Goal: Task Accomplishment & Management: Use online tool/utility

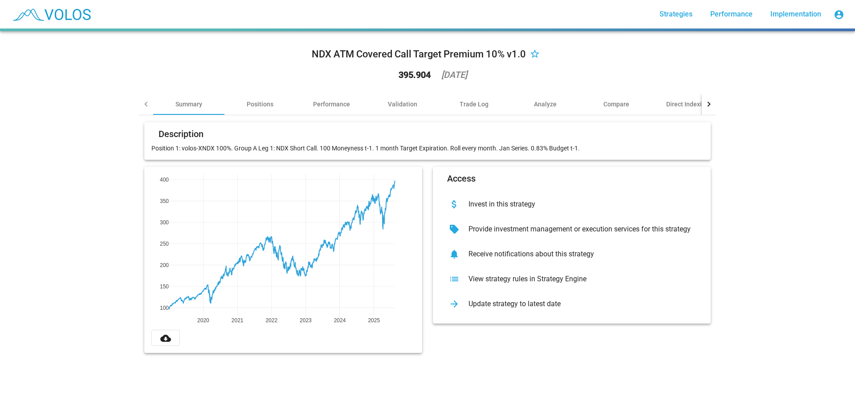
click at [533, 275] on div "View strategy rules in Strategy Engine" at bounding box center [578, 279] width 235 height 9
click at [405, 105] on div "Validation" at bounding box center [402, 104] width 29 height 9
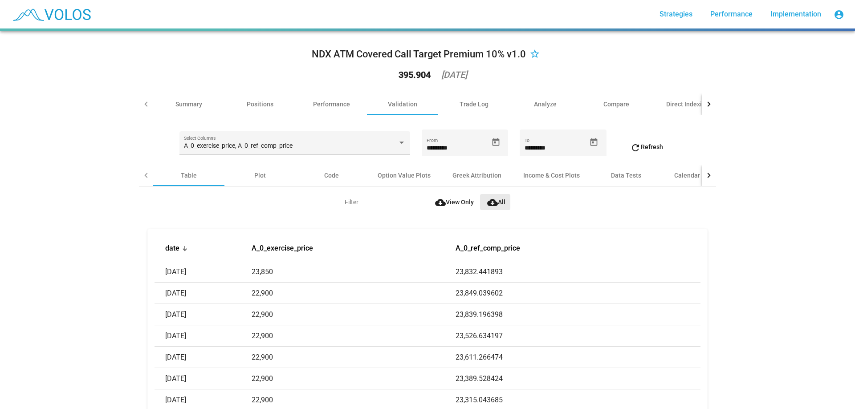
click at [496, 200] on span "cloud_download All" at bounding box center [496, 202] width 18 height 7
click at [557, 176] on div "Income & Cost Plots" at bounding box center [551, 175] width 57 height 9
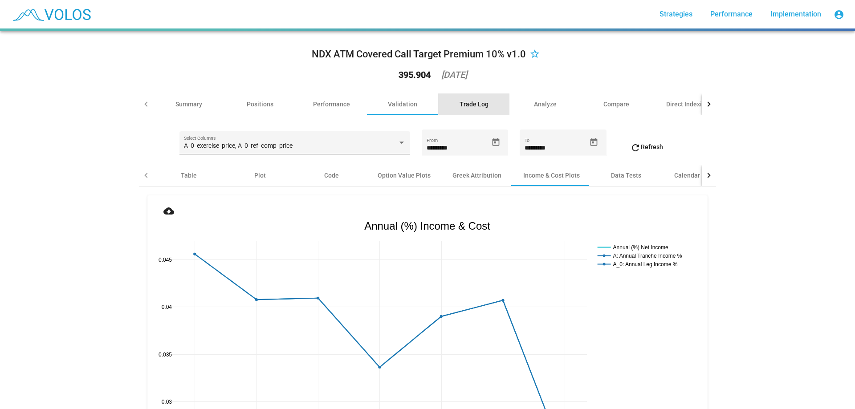
click at [466, 102] on div "Trade Log" at bounding box center [474, 104] width 29 height 9
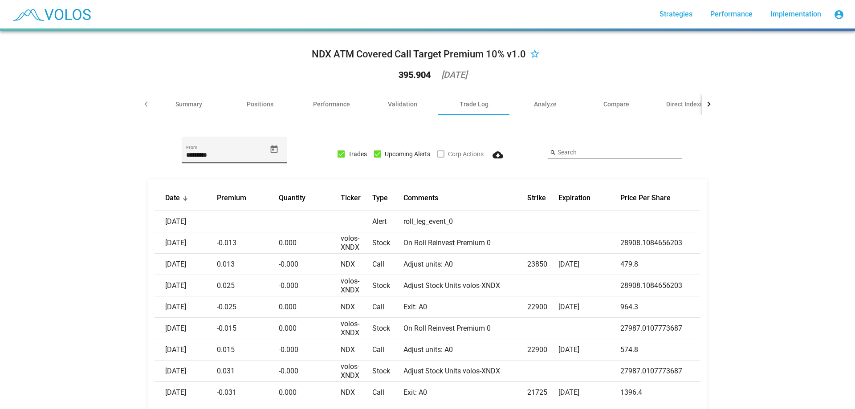
click at [224, 155] on input "*********" at bounding box center [226, 155] width 80 height 7
drag, startPoint x: 208, startPoint y: 154, endPoint x: 213, endPoint y: 158, distance: 6.7
click at [208, 155] on input "*********" at bounding box center [226, 155] width 80 height 7
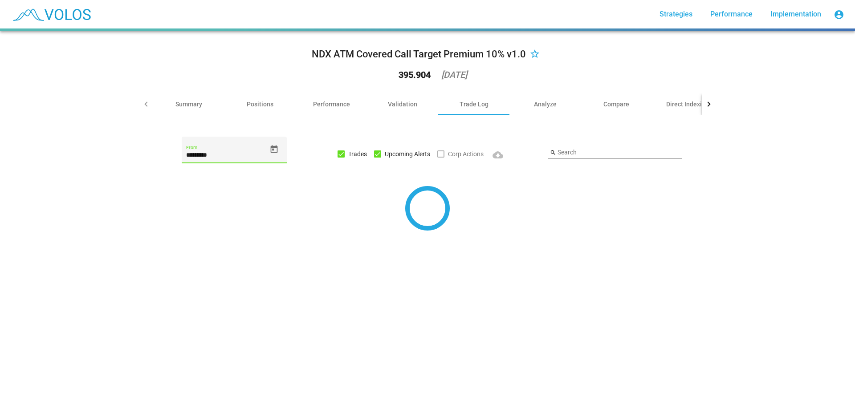
type input "*********"
click at [175, 167] on div "********* From" at bounding box center [234, 154] width 191 height 35
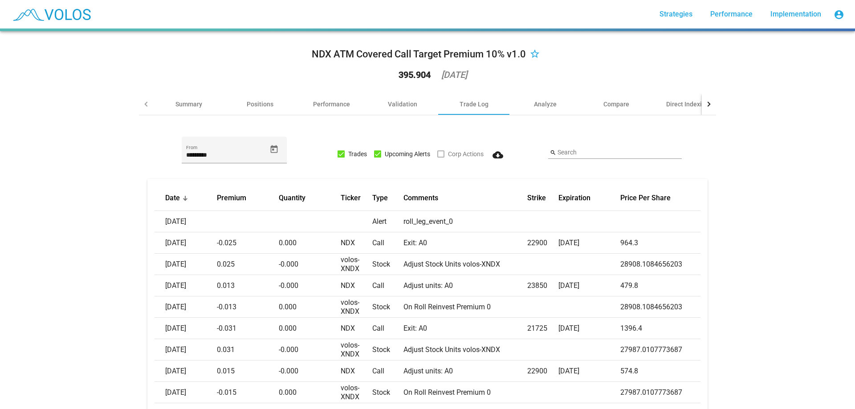
click at [505, 157] on button "cloud_download" at bounding box center [498, 154] width 29 height 16
click at [179, 111] on div "Summary" at bounding box center [188, 104] width 71 height 21
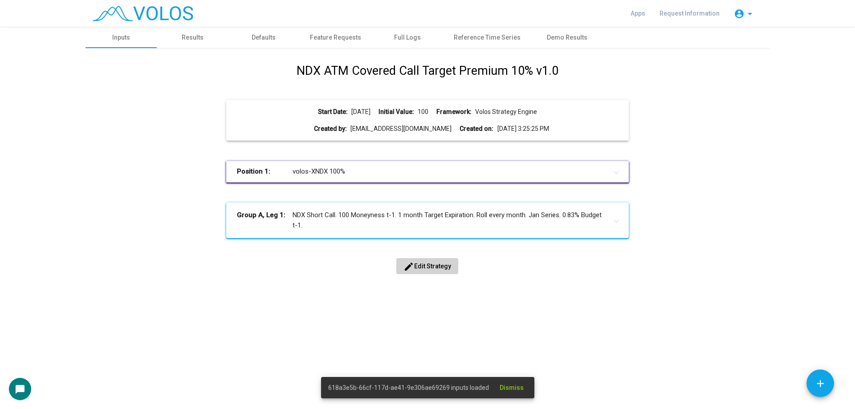
click at [415, 266] on span "edit Edit Strategy" at bounding box center [428, 266] width 48 height 7
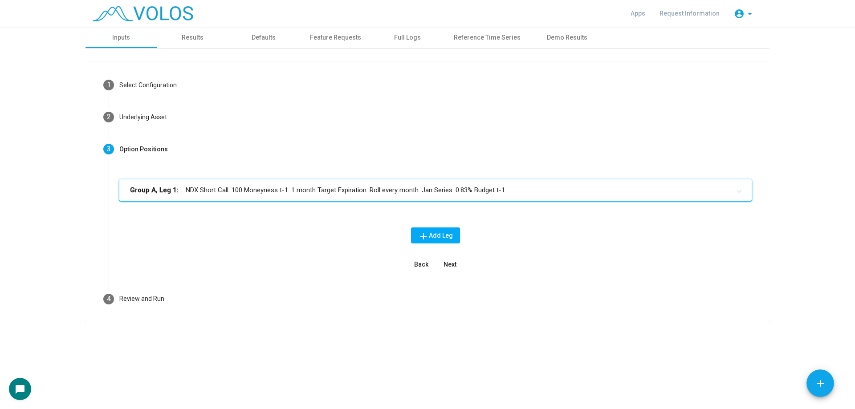
click at [250, 181] on mat-expansion-panel-header "Group A, Leg 1: NDX Short Call. 100 Moneyness t-1. 1 month Target Expiration. R…" at bounding box center [435, 190] width 633 height 21
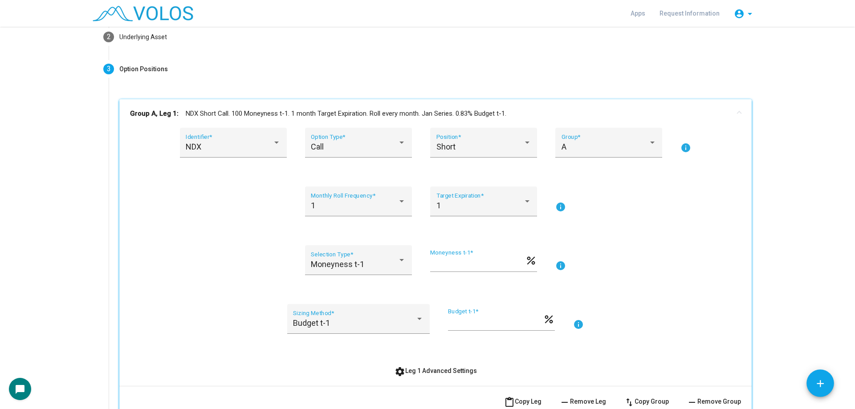
scroll to position [89, 0]
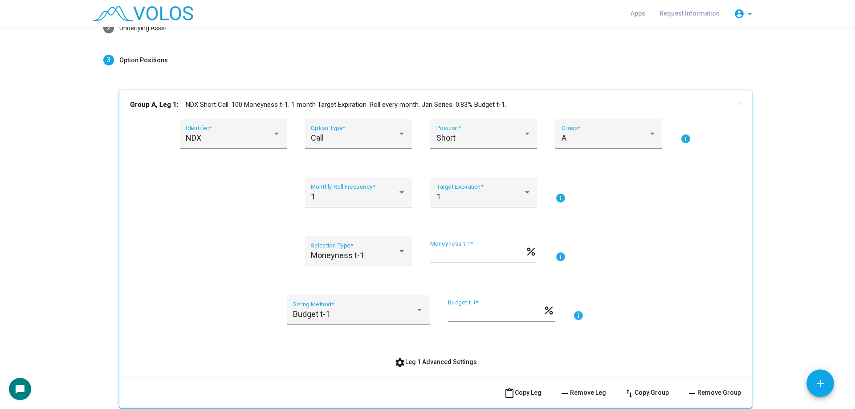
click at [427, 362] on span "settings Leg 1 Advanced Settings" at bounding box center [436, 362] width 82 height 7
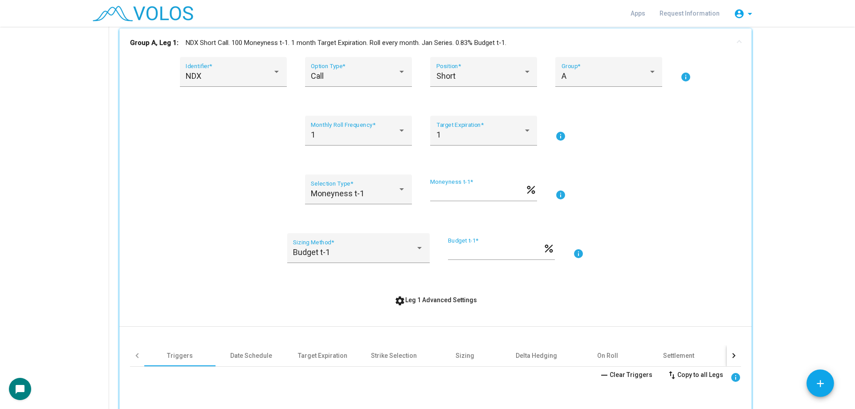
scroll to position [312, 0]
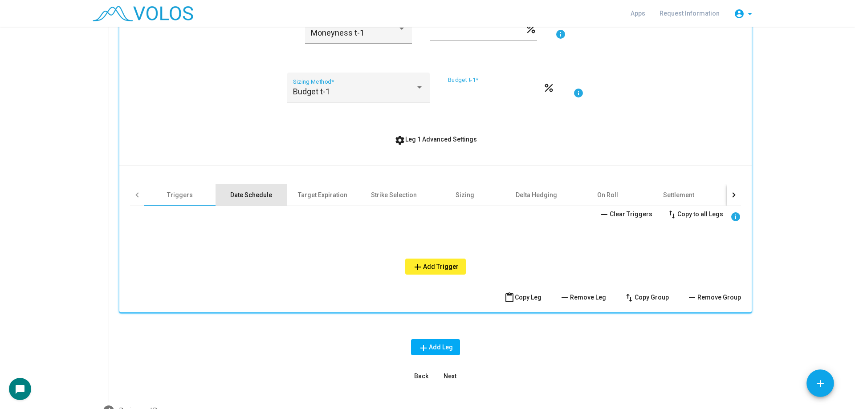
click at [248, 197] on div "Date Schedule" at bounding box center [251, 195] width 42 height 9
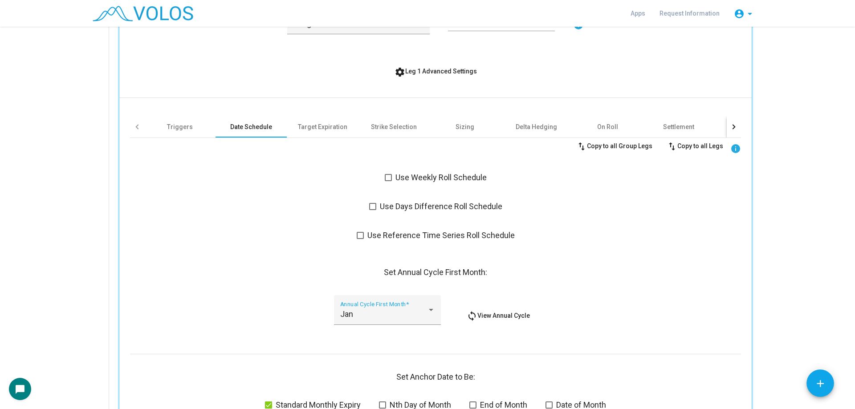
scroll to position [356, 0]
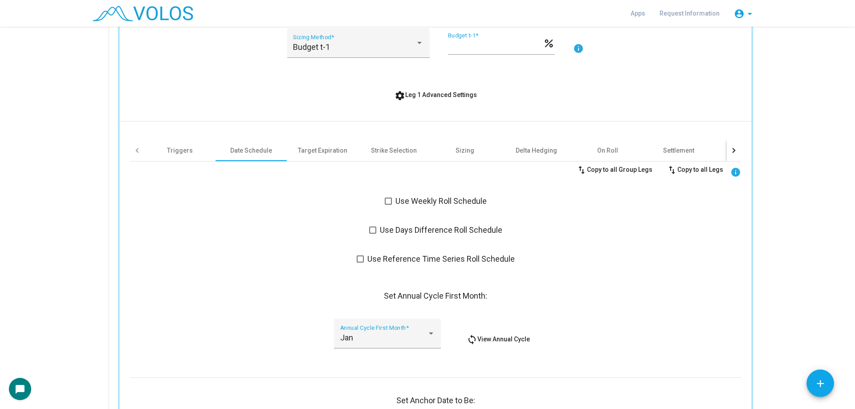
click at [314, 163] on div "swap_vert Copy to all Group Legs swap_vert Copy to all Legs info" at bounding box center [435, 170] width 611 height 16
click at [319, 159] on div "Target Expiration" at bounding box center [322, 150] width 71 height 21
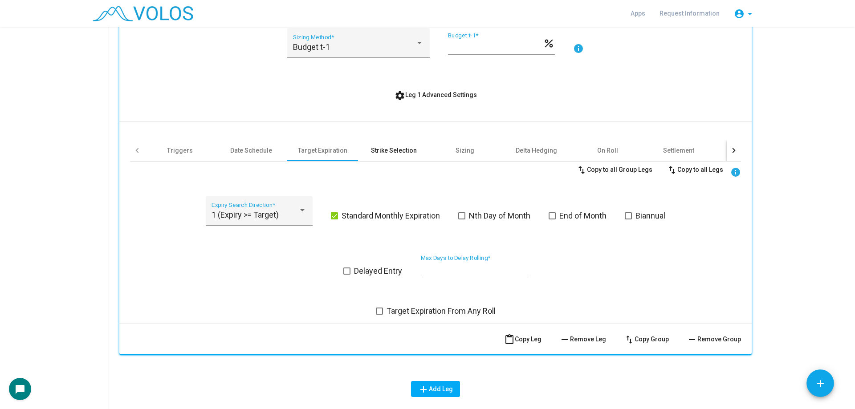
click at [401, 158] on div "Strike Selection" at bounding box center [393, 150] width 71 height 21
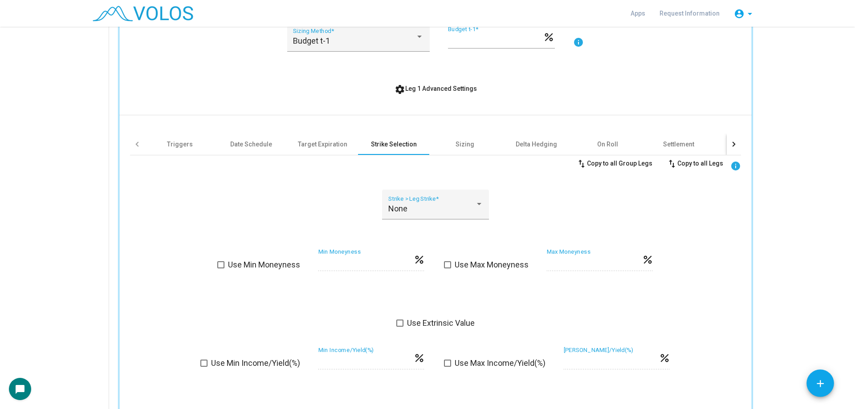
scroll to position [312, 0]
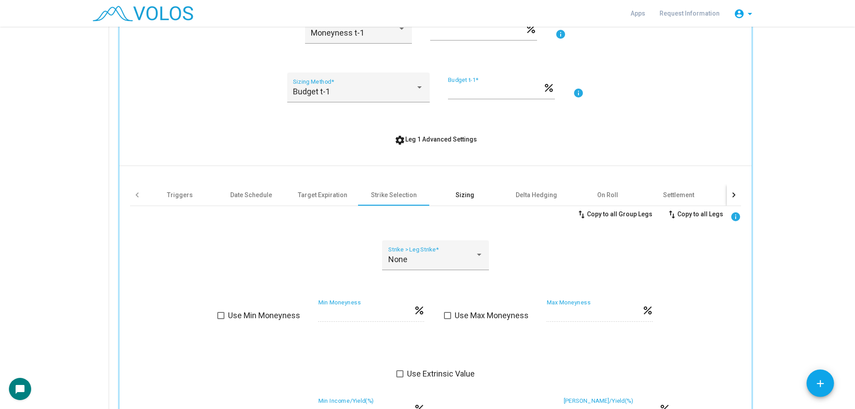
click at [475, 196] on div "Sizing" at bounding box center [464, 194] width 71 height 21
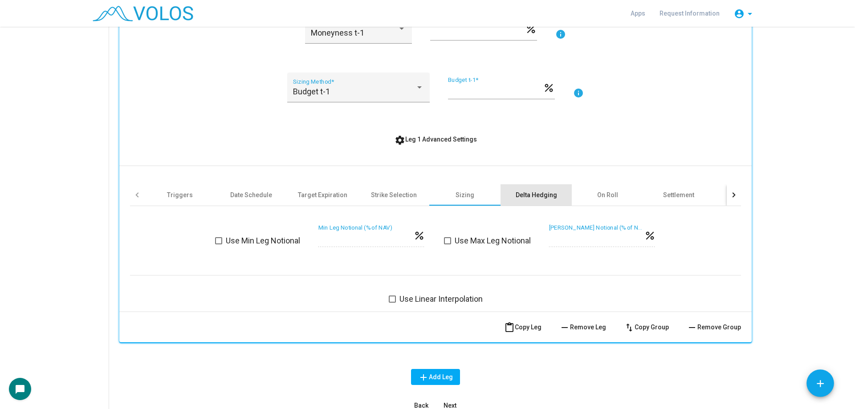
click at [536, 194] on div "Delta Hedging" at bounding box center [536, 195] width 41 height 9
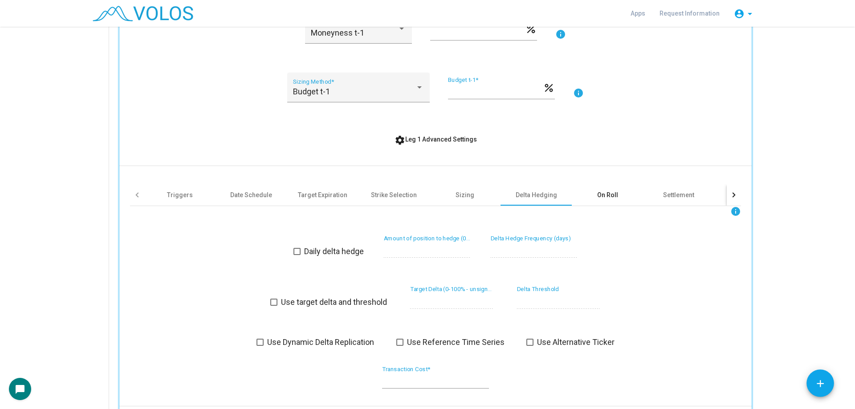
click at [592, 195] on div "On Roll" at bounding box center [607, 194] width 71 height 21
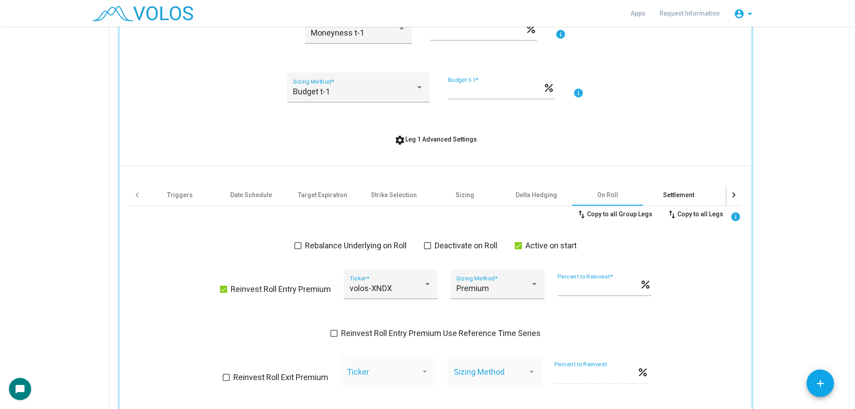
click at [681, 194] on div "Settlement" at bounding box center [678, 195] width 31 height 9
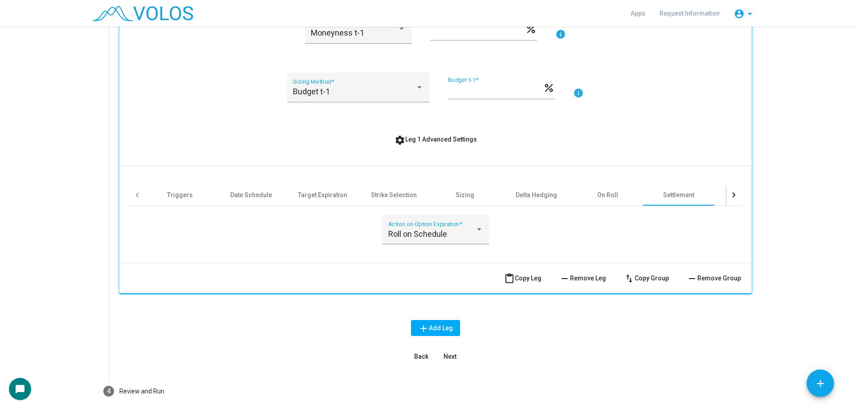
click at [414, 136] on span "settings Leg 1 Advanced Settings" at bounding box center [436, 139] width 82 height 7
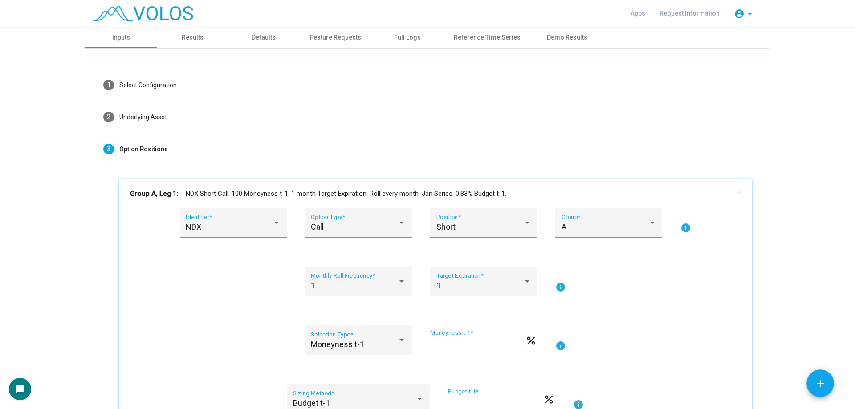
scroll to position [245, 0]
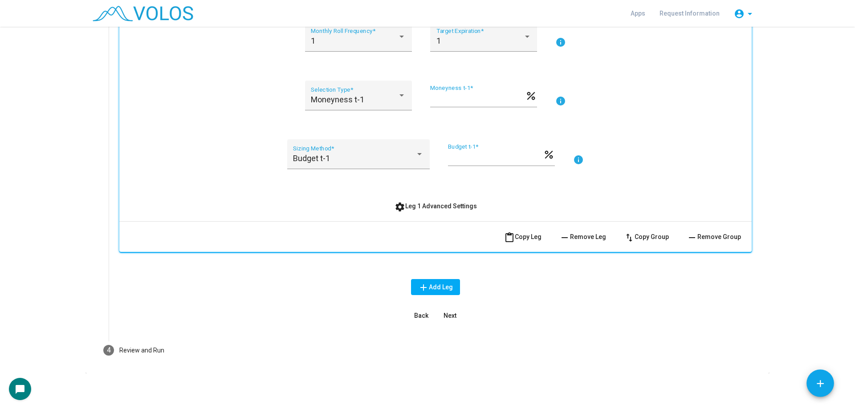
click at [423, 211] on button "settings Leg 1 Advanced Settings" at bounding box center [436, 206] width 97 height 16
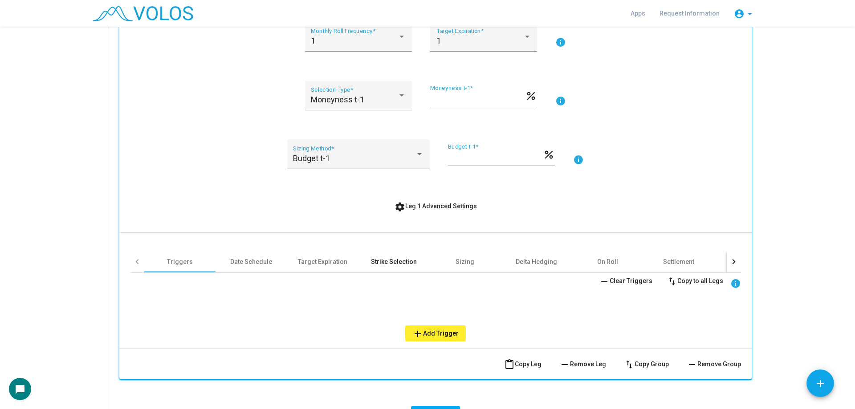
click at [367, 256] on div "Strike Selection" at bounding box center [393, 261] width 71 height 21
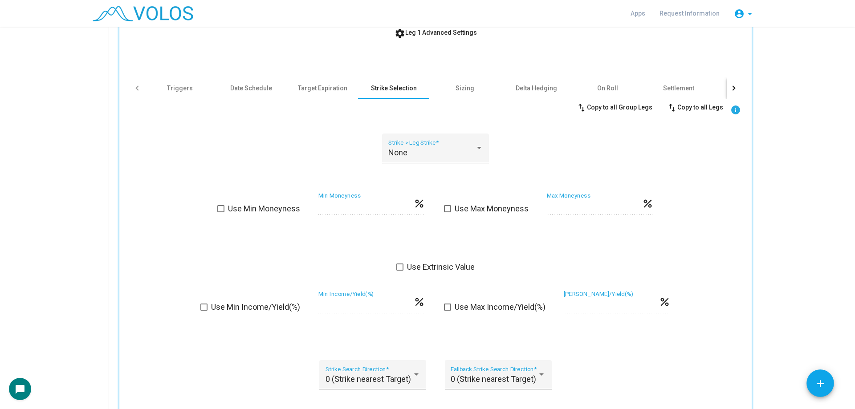
scroll to position [290, 0]
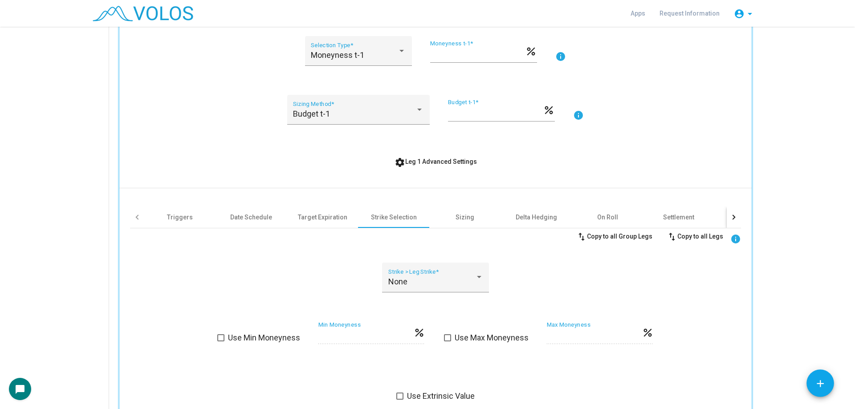
click at [429, 166] on button "settings Leg 1 Advanced Settings" at bounding box center [436, 162] width 97 height 16
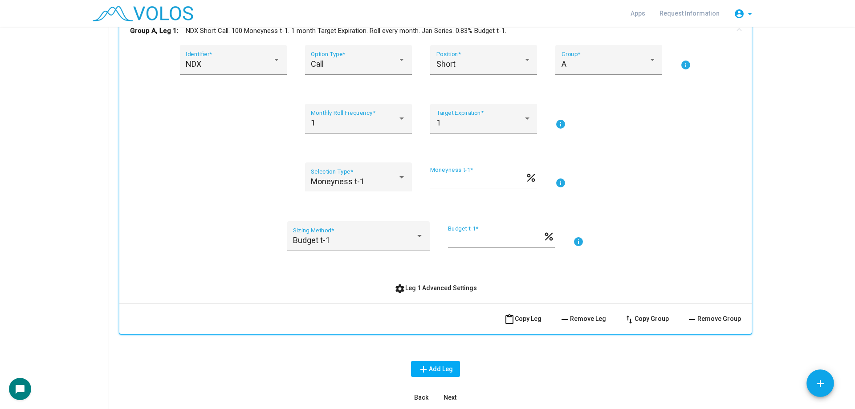
scroll to position [156, 0]
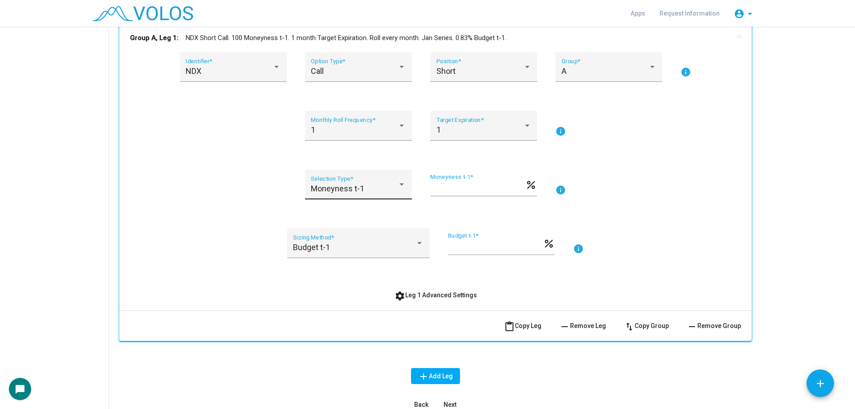
click at [315, 188] on span "Moneyness t-1" at bounding box center [337, 188] width 53 height 9
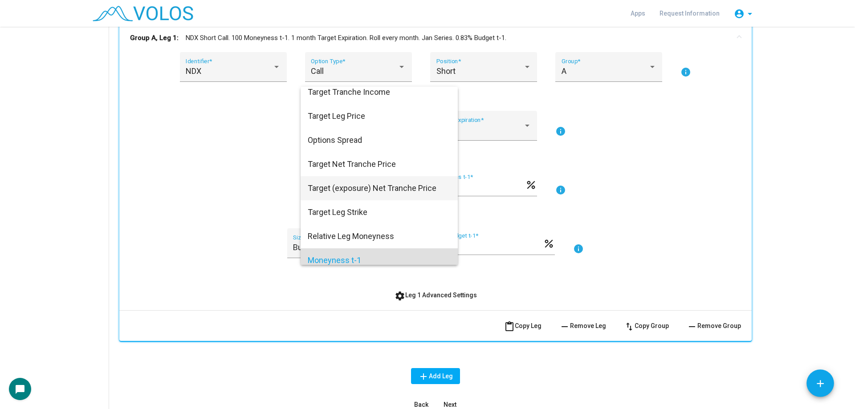
scroll to position [0, 0]
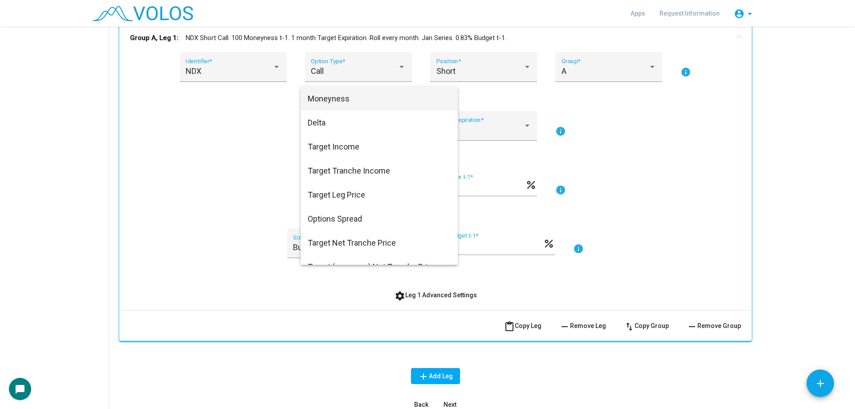
click at [367, 107] on span "Moneyness" at bounding box center [379, 99] width 143 height 24
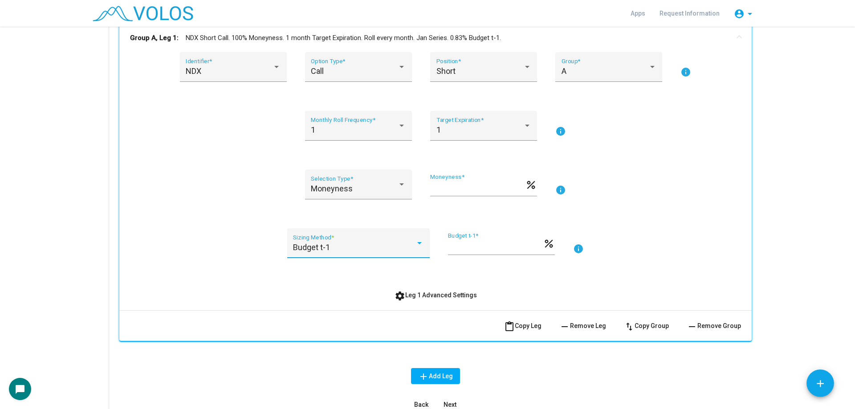
click at [352, 247] on div "Budget t-1" at bounding box center [354, 247] width 122 height 9
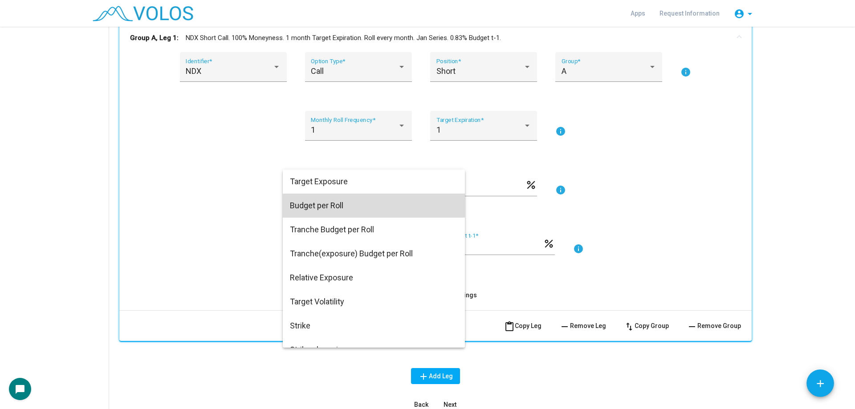
click at [355, 199] on span "Budget per Roll" at bounding box center [374, 206] width 168 height 24
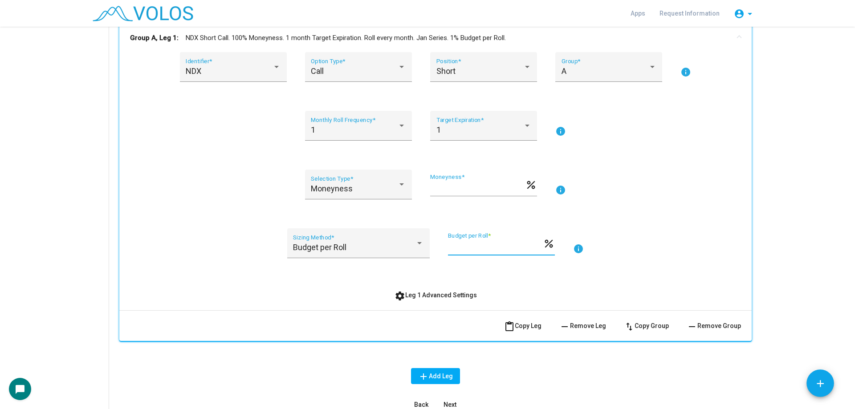
drag, startPoint x: 488, startPoint y: 247, endPoint x: 435, endPoint y: 247, distance: 53.0
click at [435, 247] on div "Budget per Roll Sizing Method * * Budget per Roll * percent info" at bounding box center [435, 249] width 611 height 41
type input "*******"
click at [686, 275] on div "NDX Identifier * Call Option Type * Short Position * A Group * info 1 Monthly R…" at bounding box center [435, 177] width 611 height 251
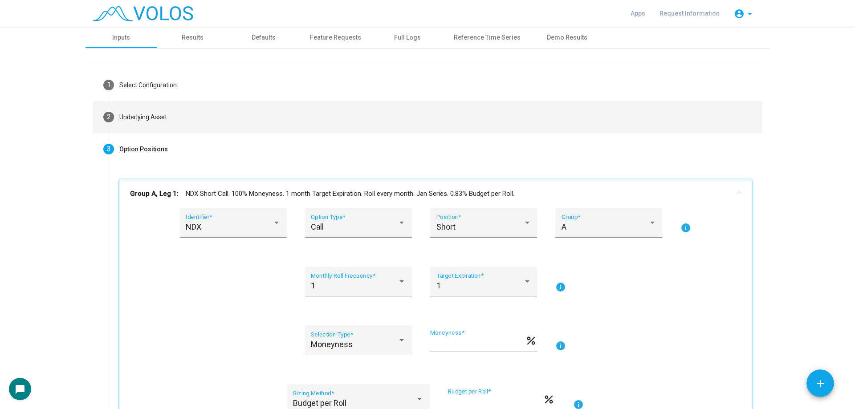
click at [190, 116] on mat-step-header "2 Underlying Asset" at bounding box center [428, 117] width 670 height 32
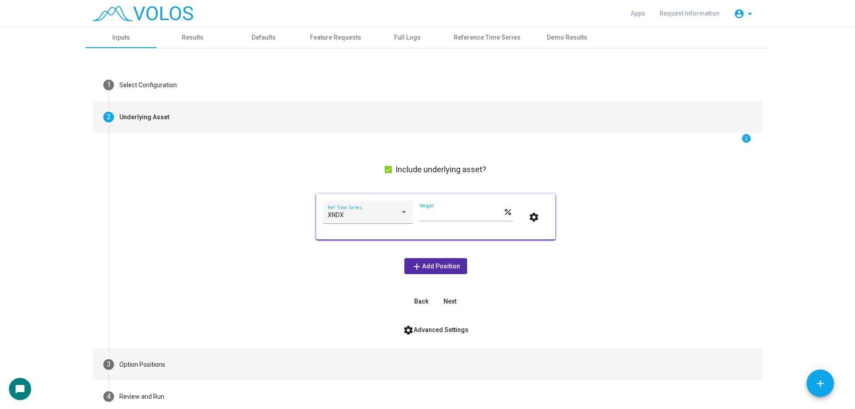
click at [227, 359] on mat-step-header "3 Option Positions" at bounding box center [428, 365] width 670 height 32
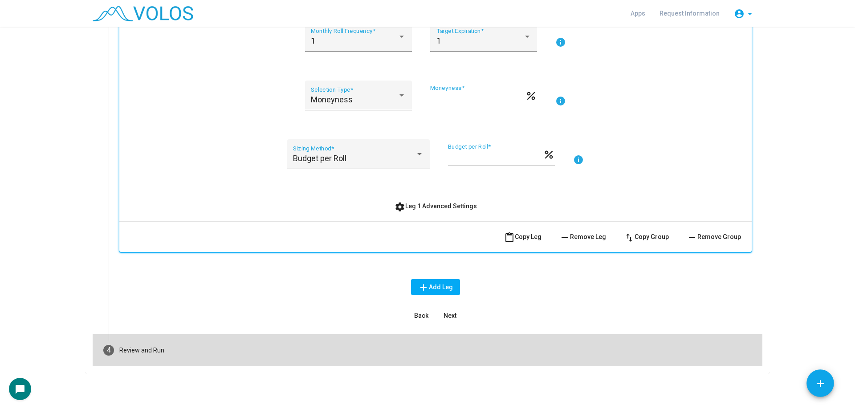
click at [253, 346] on mat-step-header "4 Review and Run" at bounding box center [428, 351] width 670 height 32
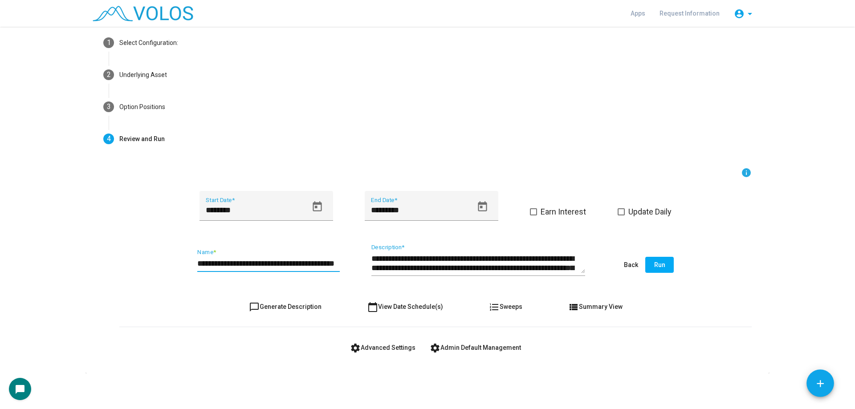
scroll to position [0, 31]
drag, startPoint x: 210, startPoint y: 266, endPoint x: 365, endPoint y: 269, distance: 155.5
click at [365, 269] on div "**********" at bounding box center [435, 266] width 633 height 42
type input "*"
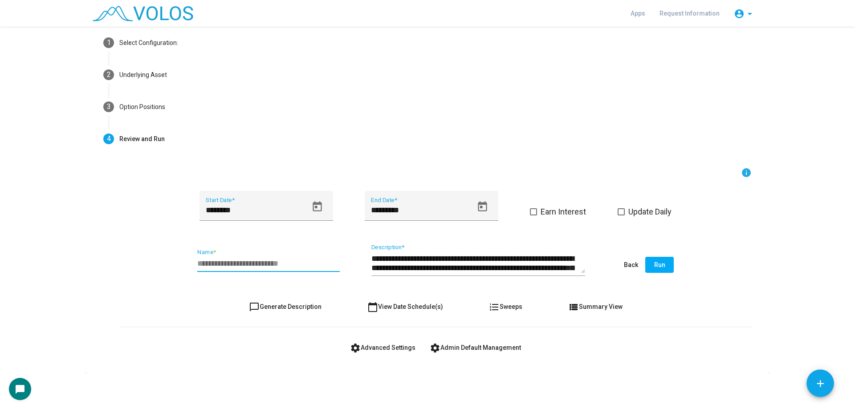
scroll to position [0, 0]
type input "**********"
drag, startPoint x: 397, startPoint y: 211, endPoint x: 435, endPoint y: 211, distance: 37.9
click at [435, 211] on input "*********" at bounding box center [422, 210] width 102 height 9
type input "*********"
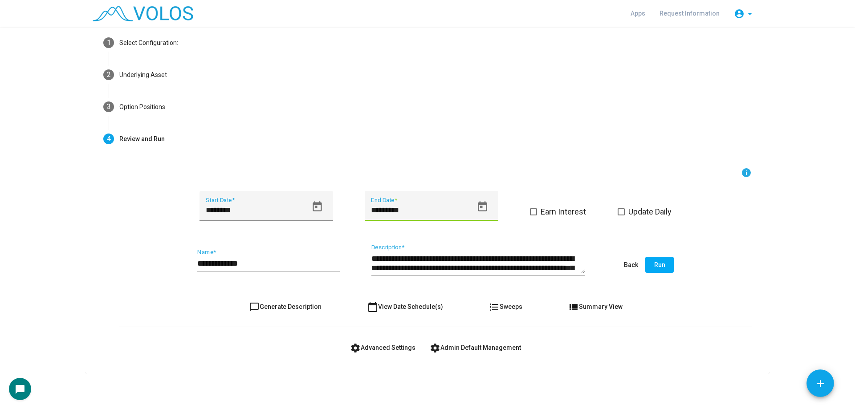
click at [315, 302] on button "chat_bubble_outline Generate Description" at bounding box center [285, 307] width 87 height 16
type textarea "**********"
click at [655, 265] on span "Run" at bounding box center [659, 264] width 11 height 7
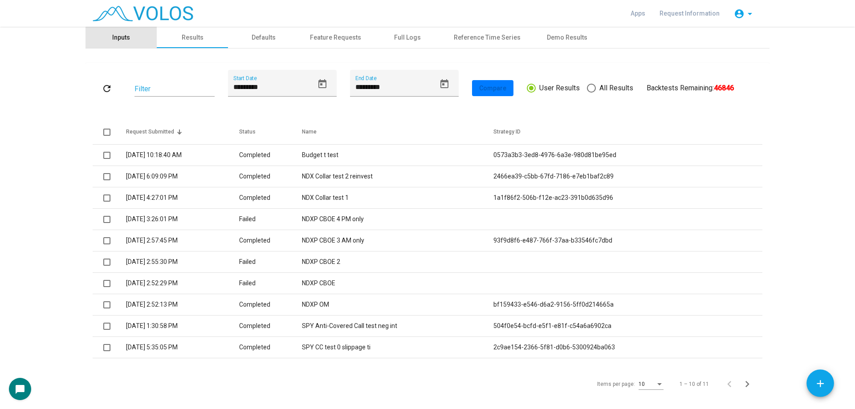
click at [128, 45] on div "Inputs" at bounding box center [121, 37] width 71 height 21
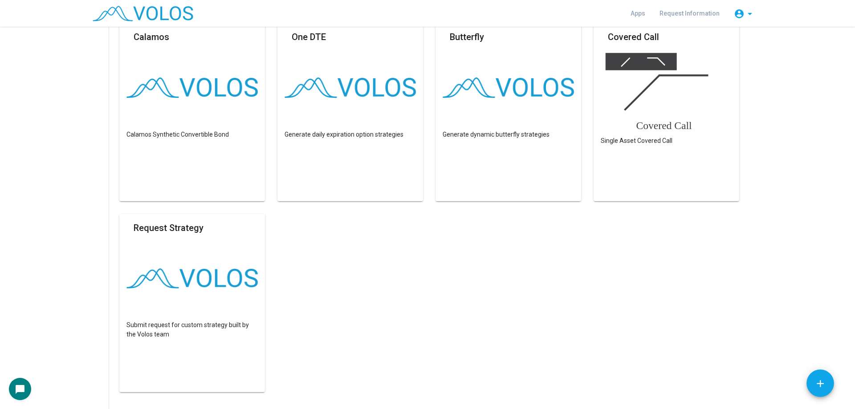
scroll to position [617, 0]
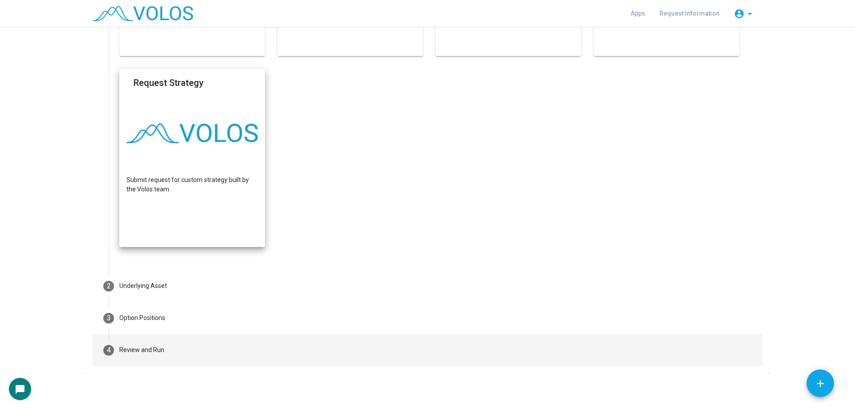
click at [176, 313] on mat-step-header "3 Option Positions" at bounding box center [428, 318] width 670 height 32
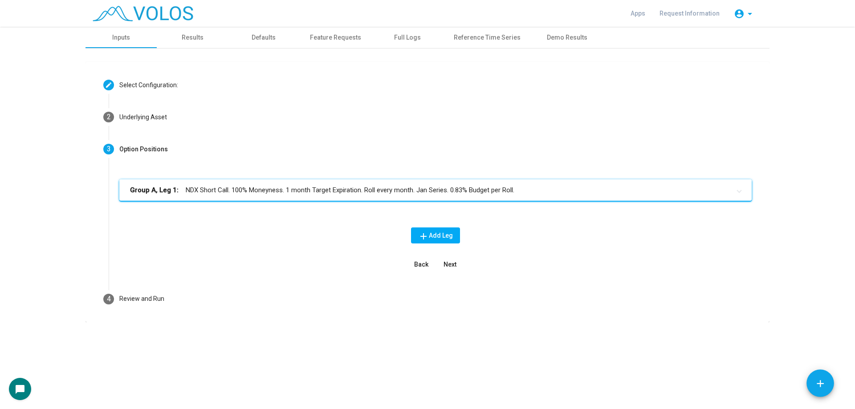
click at [334, 189] on mat-panel-title "Group A, Leg 1: NDX Short Call. 100% Moneyness. 1 month Target Expiration. Roll…" at bounding box center [430, 190] width 600 height 10
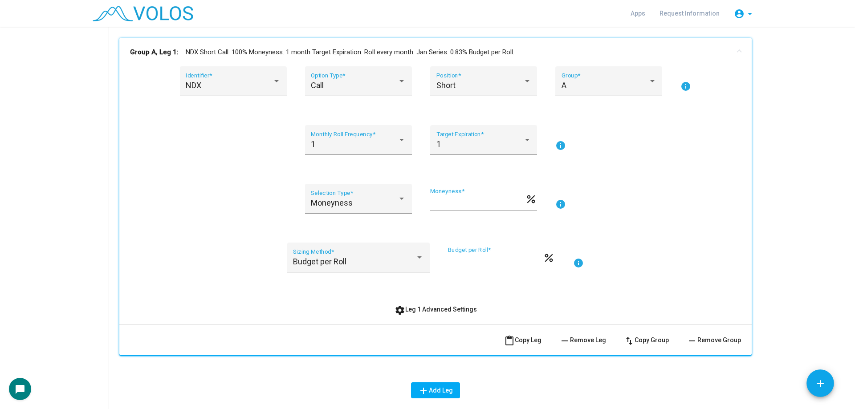
scroll to position [134, 0]
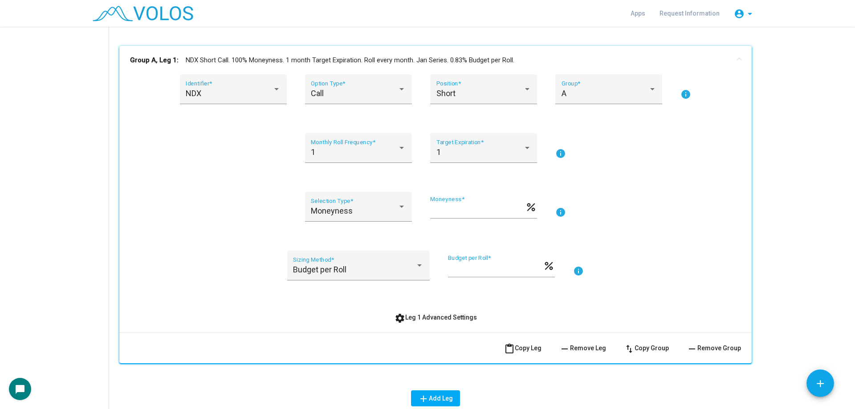
click at [440, 312] on button "settings Leg 1 Advanced Settings" at bounding box center [436, 318] width 97 height 16
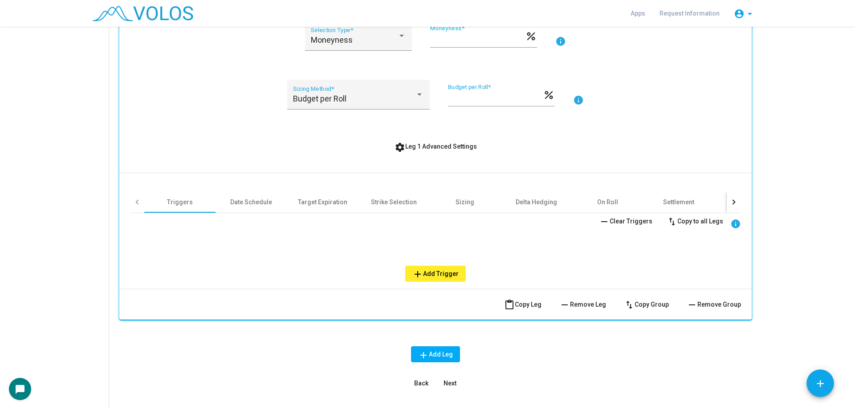
scroll to position [312, 0]
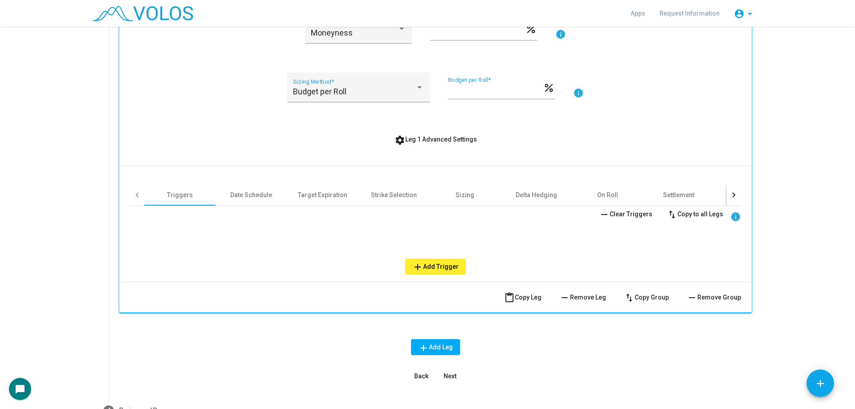
click at [248, 207] on div "remove Clear Triggers swap_vert Copy to all Legs info" at bounding box center [435, 214] width 611 height 16
click at [256, 198] on div "Date Schedule" at bounding box center [251, 195] width 42 height 9
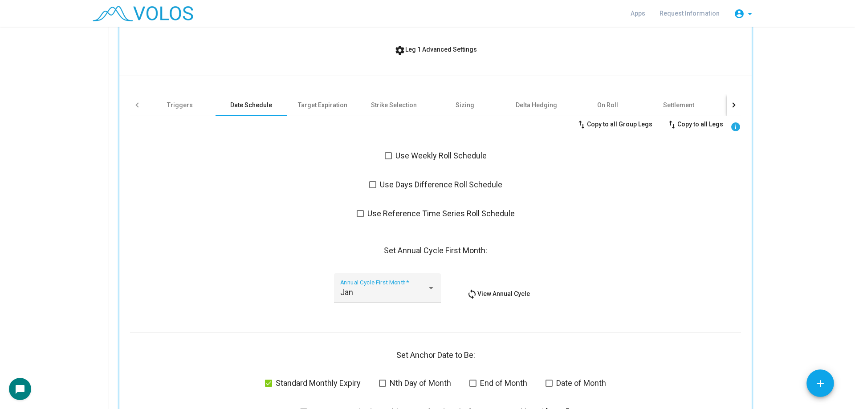
scroll to position [401, 0]
click at [322, 107] on div "Target Expiration" at bounding box center [322, 106] width 49 height 9
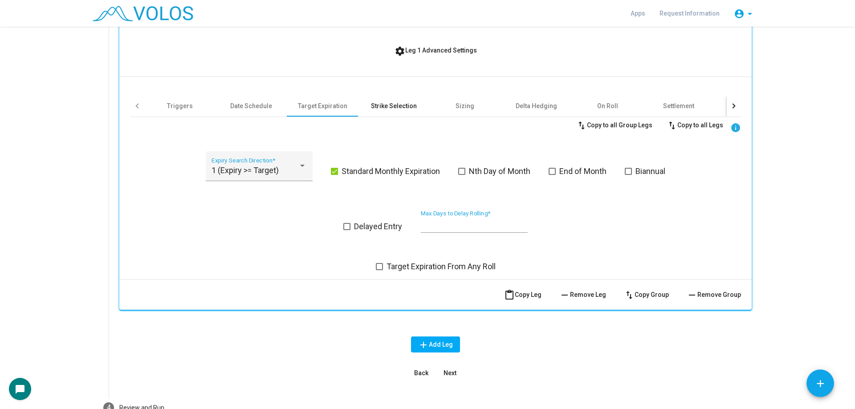
click at [383, 106] on div "Strike Selection" at bounding box center [394, 106] width 46 height 9
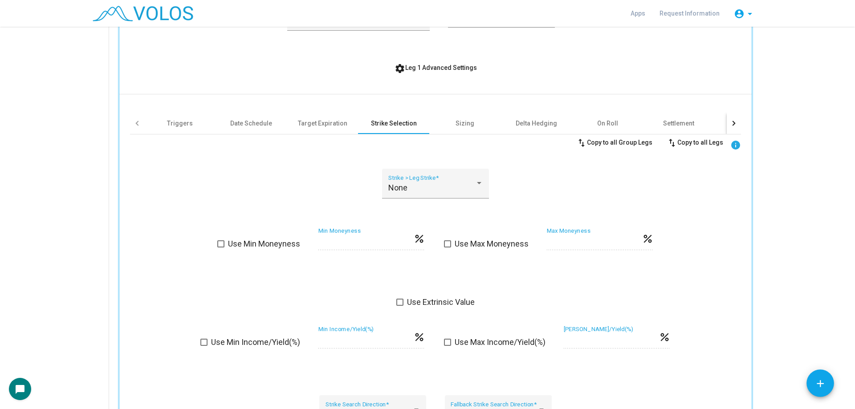
scroll to position [312, 0]
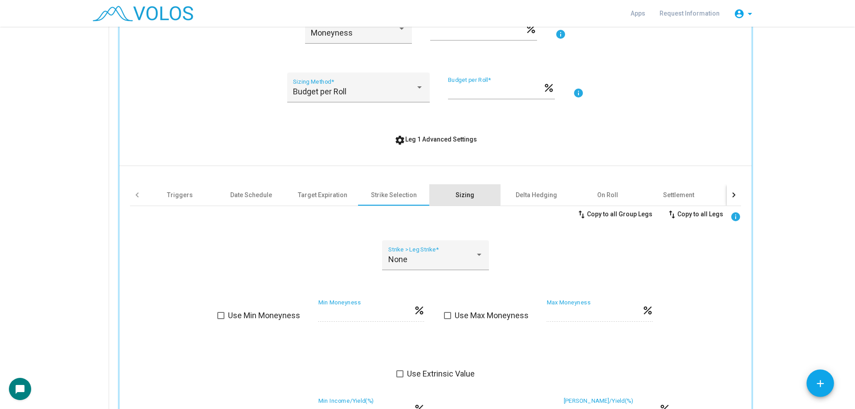
click at [458, 195] on div "Sizing" at bounding box center [465, 195] width 19 height 9
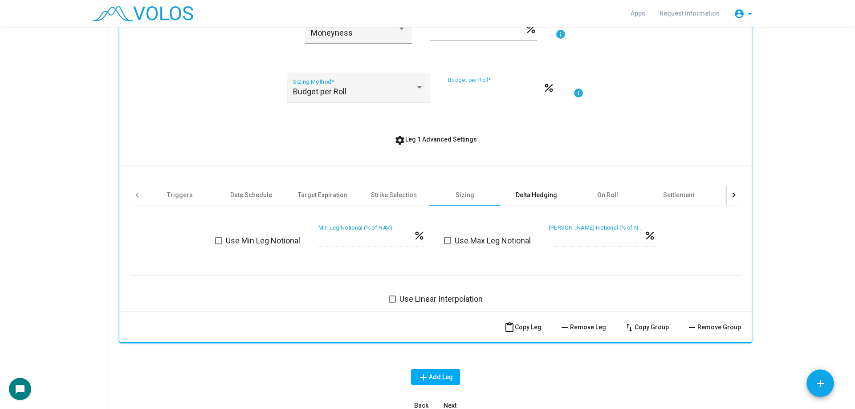
click at [531, 195] on div "Delta Hedging" at bounding box center [536, 195] width 41 height 9
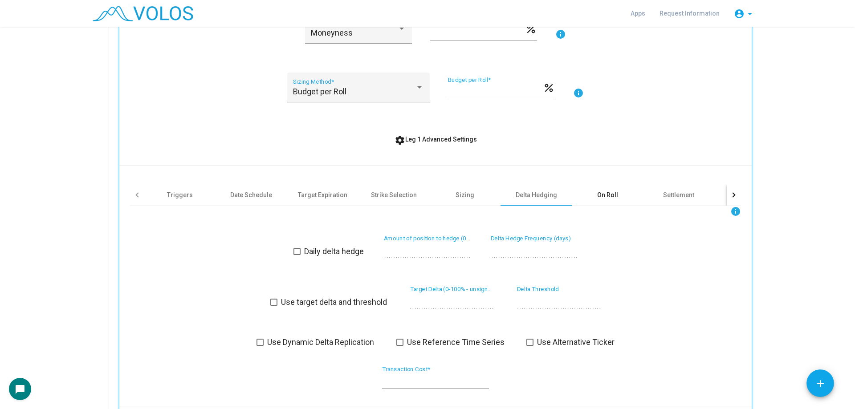
click at [601, 198] on div "On Roll" at bounding box center [607, 195] width 21 height 9
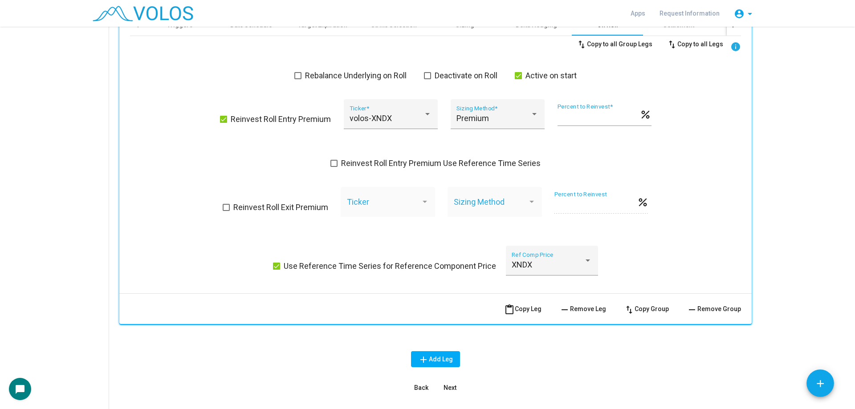
scroll to position [490, 0]
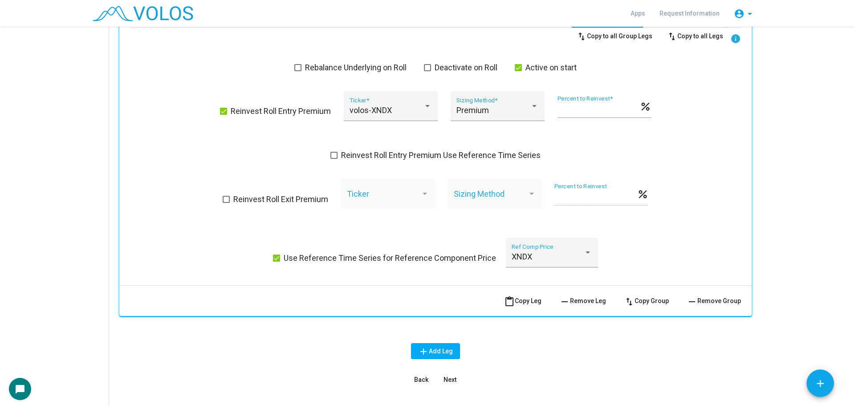
click at [365, 259] on span "Use Reference Time Series for Reference Component Price" at bounding box center [390, 258] width 212 height 11
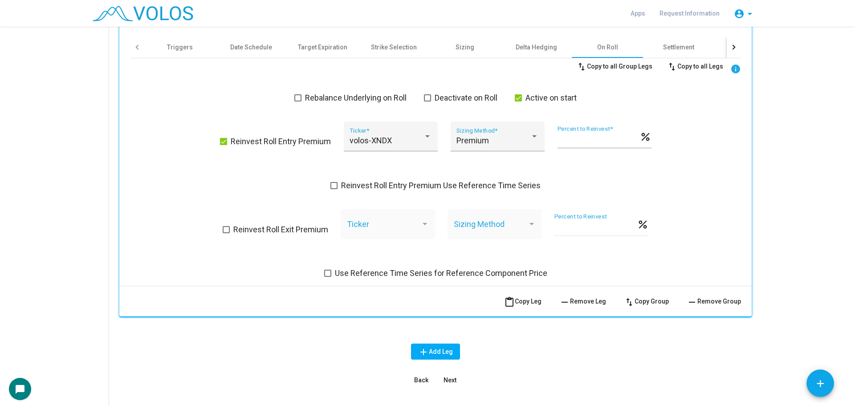
scroll to position [524, 0]
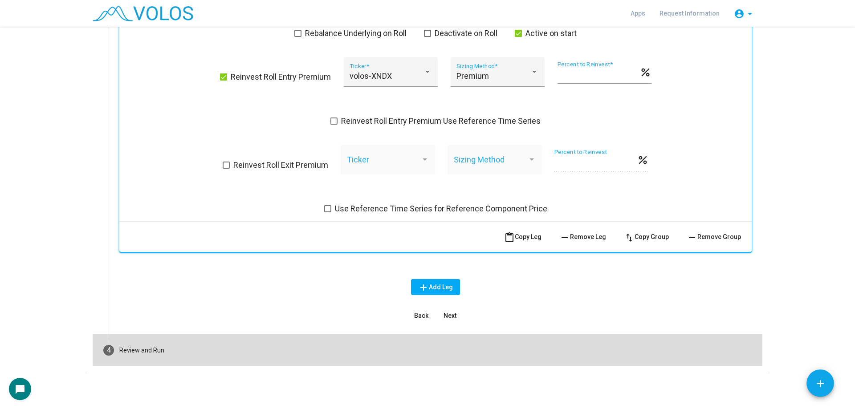
click at [217, 351] on mat-step-header "4 Review and Run" at bounding box center [428, 351] width 670 height 32
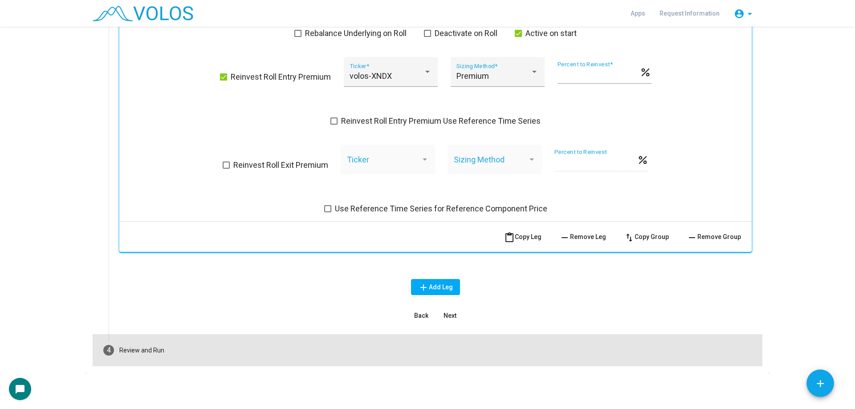
scroll to position [42, 0]
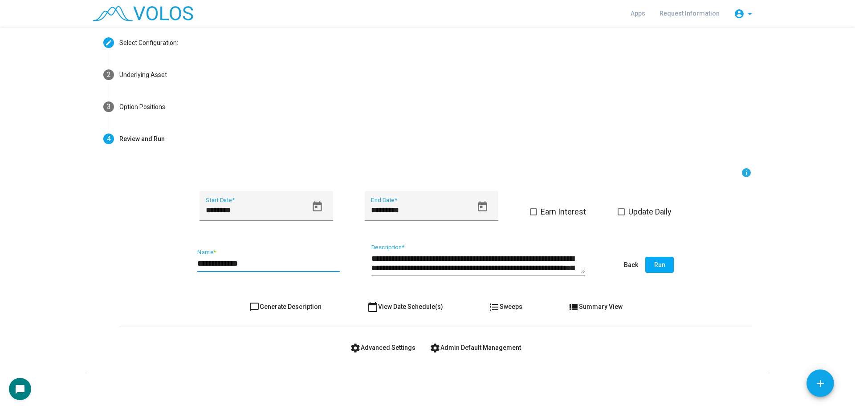
click at [256, 262] on input "**********" at bounding box center [268, 263] width 143 height 9
type input "**********"
click at [277, 301] on button "chat_bubble_outline Generate Description" at bounding box center [285, 307] width 87 height 16
click at [661, 268] on span "Run" at bounding box center [659, 264] width 11 height 7
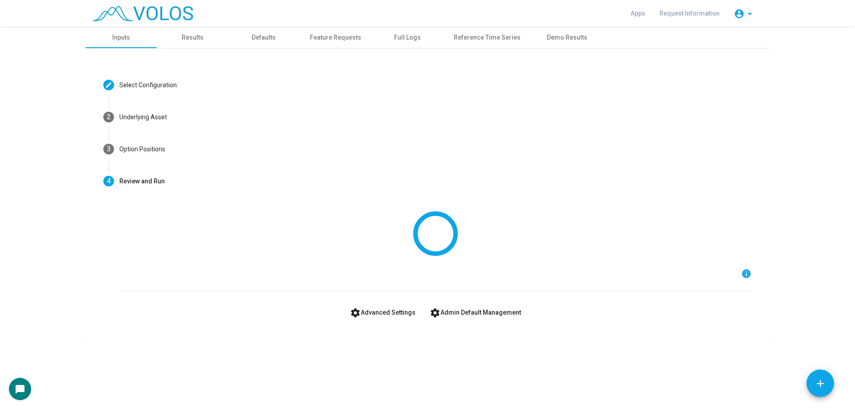
scroll to position [0, 0]
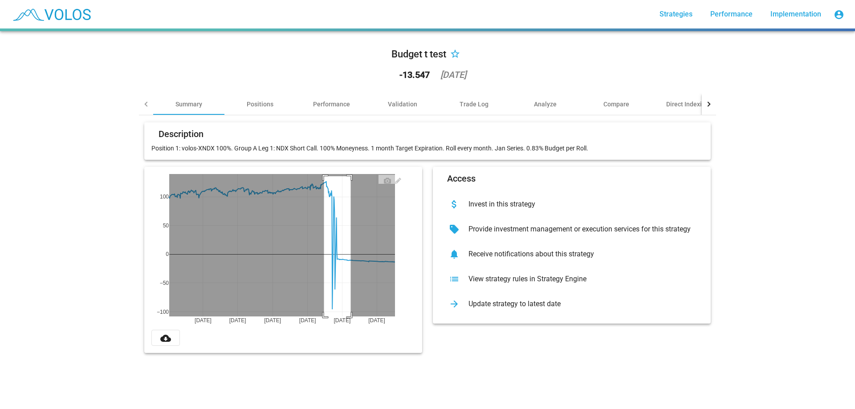
drag, startPoint x: 321, startPoint y: 176, endPoint x: 347, endPoint y: 322, distance: 148.5
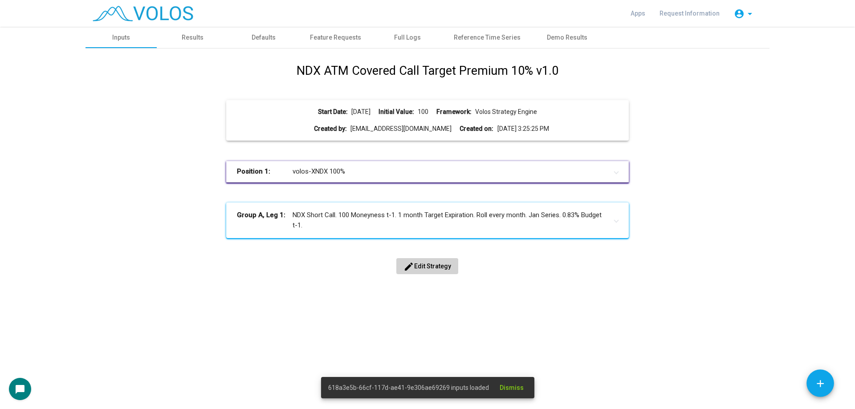
click at [438, 263] on span "edit Edit Strategy" at bounding box center [428, 266] width 48 height 7
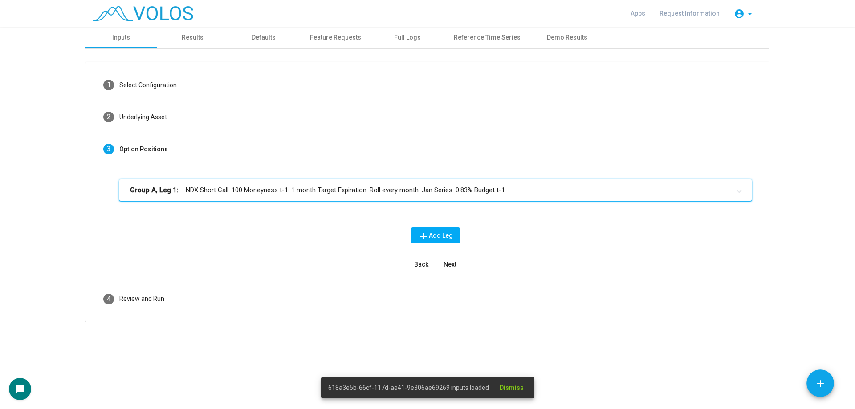
click at [286, 199] on mat-expansion-panel-header "Group A, Leg 1: NDX Short Call. 100 Moneyness t-1. 1 month Target Expiration. R…" at bounding box center [435, 190] width 633 height 21
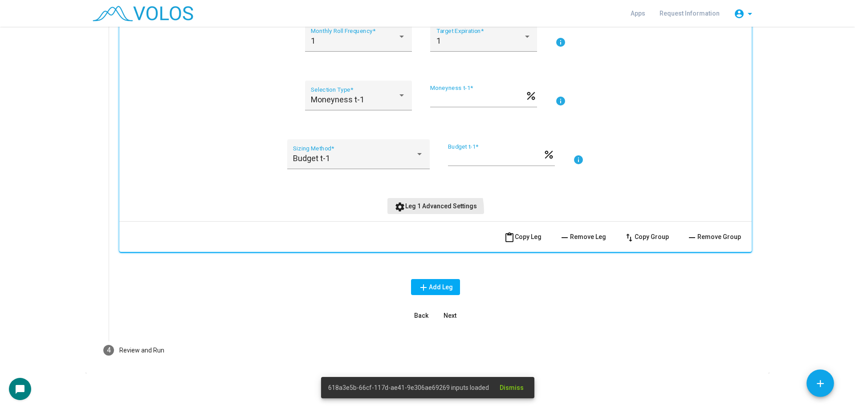
click at [405, 212] on button "settings Leg 1 Advanced Settings" at bounding box center [436, 206] width 97 height 16
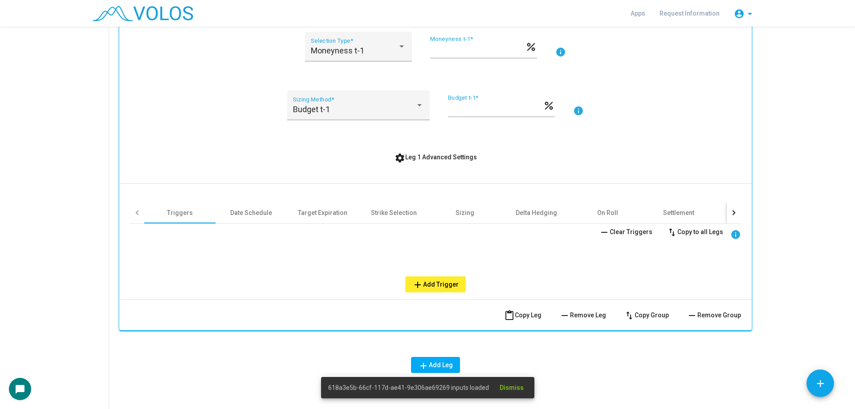
scroll to position [372, 0]
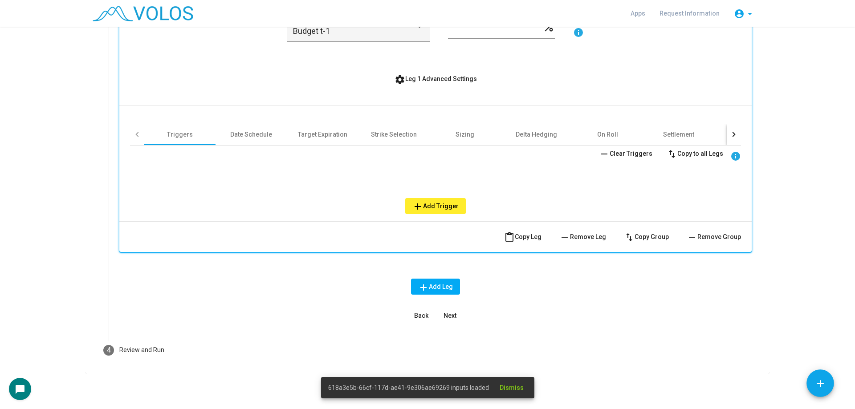
click at [371, 118] on div "Triggers Date Schedule Target Expiration Strike Selection Sizing Delta Hedging …" at bounding box center [435, 160] width 611 height 109
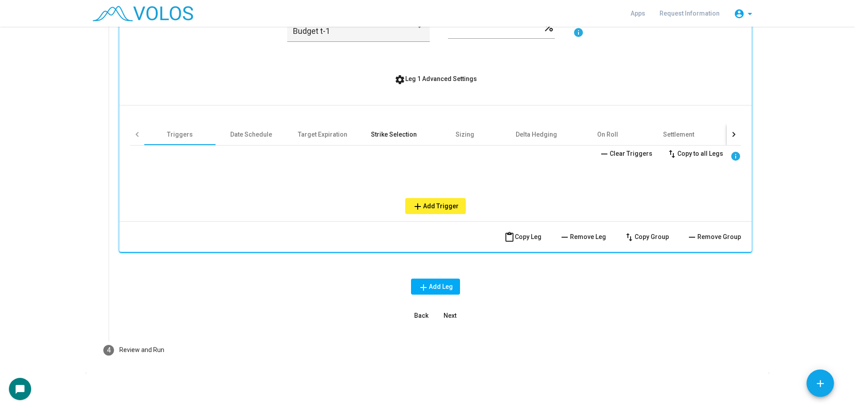
click at [379, 129] on div "Strike Selection" at bounding box center [393, 134] width 71 height 21
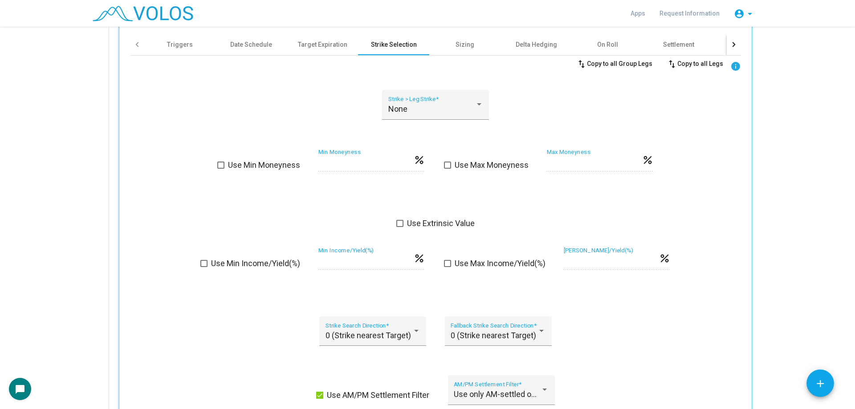
scroll to position [461, 0]
click at [589, 41] on div "On Roll" at bounding box center [607, 45] width 71 height 21
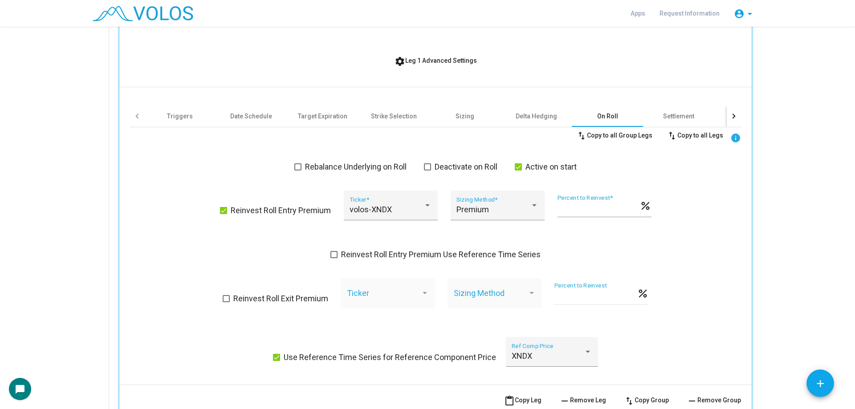
scroll to position [417, 0]
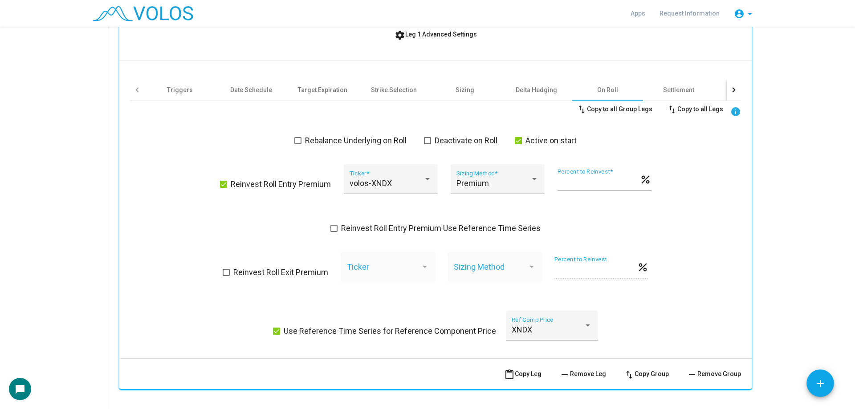
click at [400, 334] on span "Use Reference Time Series for Reference Component Price" at bounding box center [390, 331] width 212 height 11
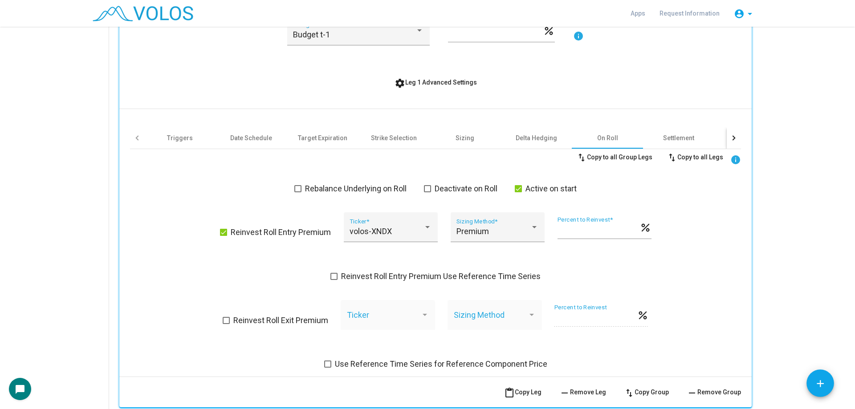
scroll to position [372, 0]
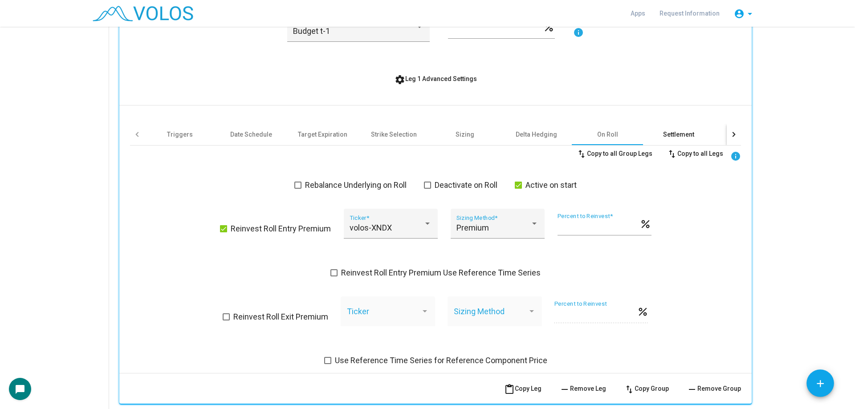
click at [665, 124] on div "Settlement" at bounding box center [678, 134] width 71 height 21
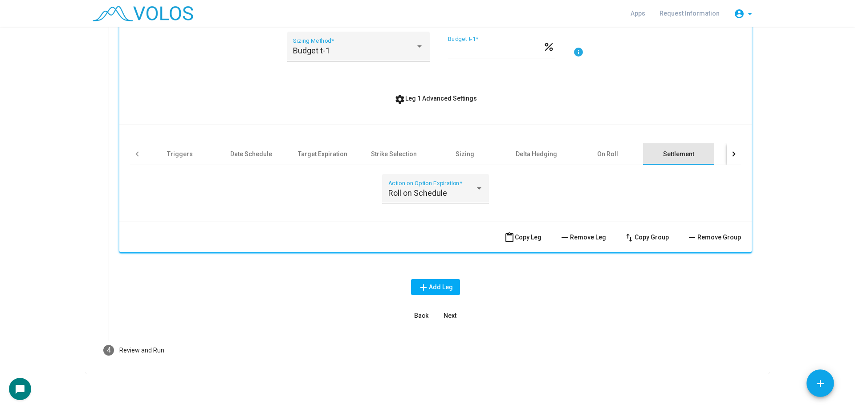
scroll to position [353, 0]
click at [733, 158] on div at bounding box center [734, 153] width 14 height 21
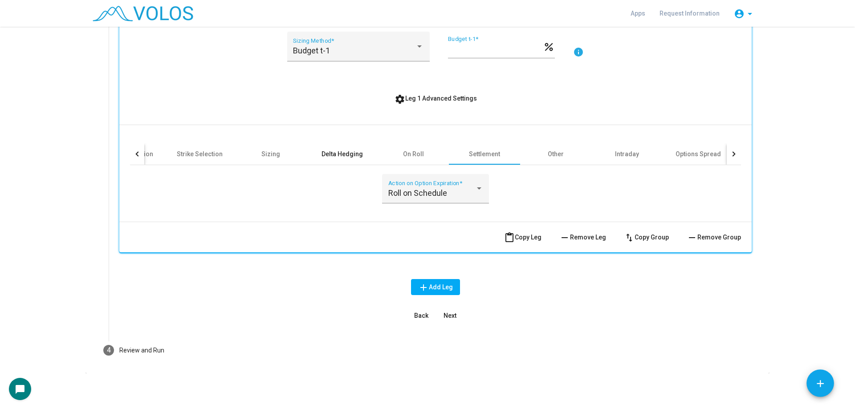
click at [361, 157] on div "Delta Hedging" at bounding box center [341, 153] width 71 height 21
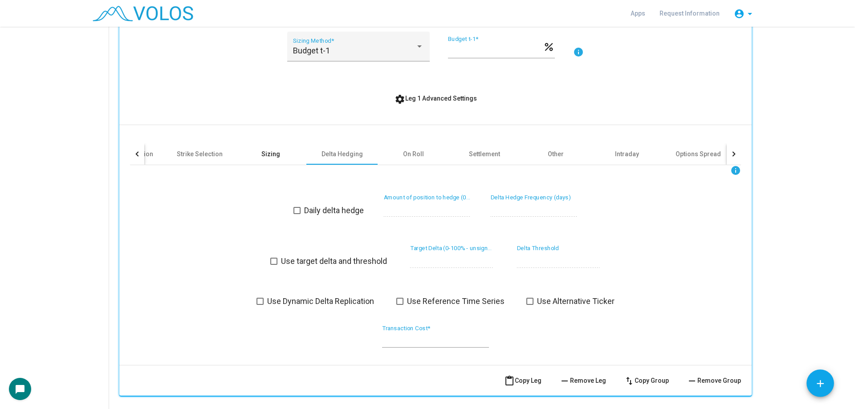
click at [273, 158] on div "Sizing" at bounding box center [270, 154] width 19 height 9
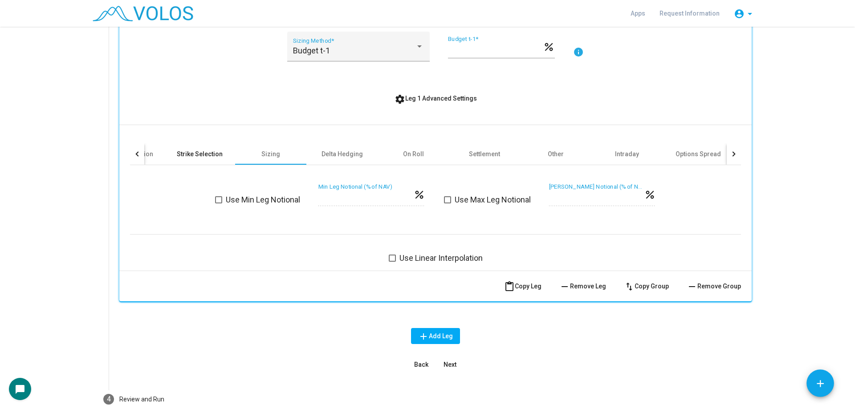
click at [215, 160] on div "Strike Selection" at bounding box center [199, 153] width 71 height 21
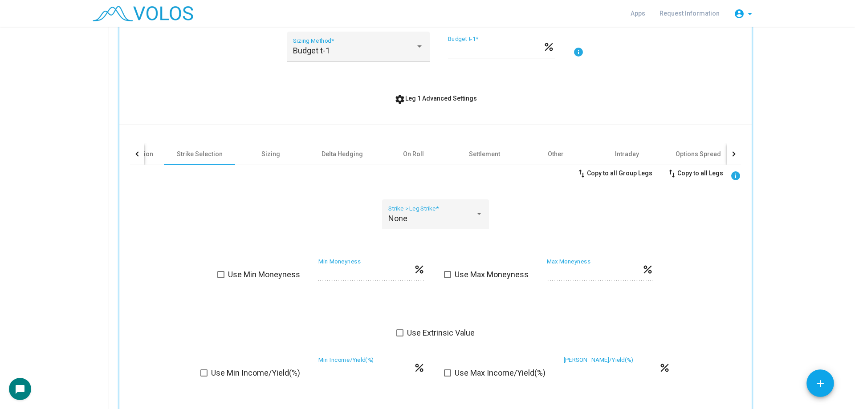
click at [121, 148] on div "**********" at bounding box center [435, 268] width 633 height 827
click at [138, 148] on div at bounding box center [137, 153] width 14 height 21
click at [249, 153] on div "Date Schedule" at bounding box center [251, 154] width 42 height 9
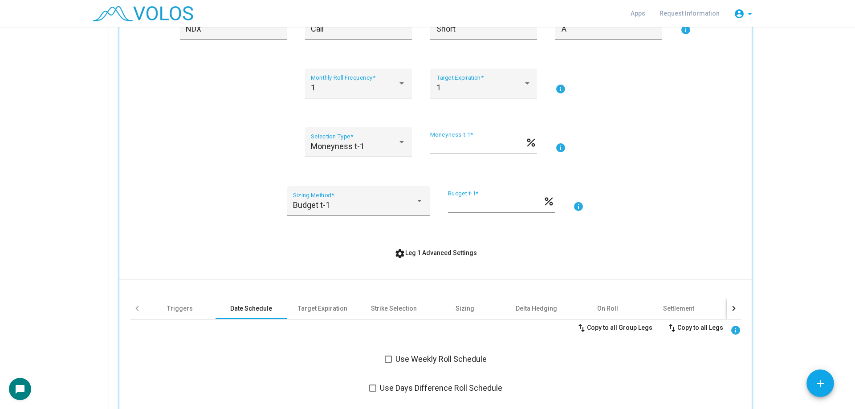
scroll to position [175, 0]
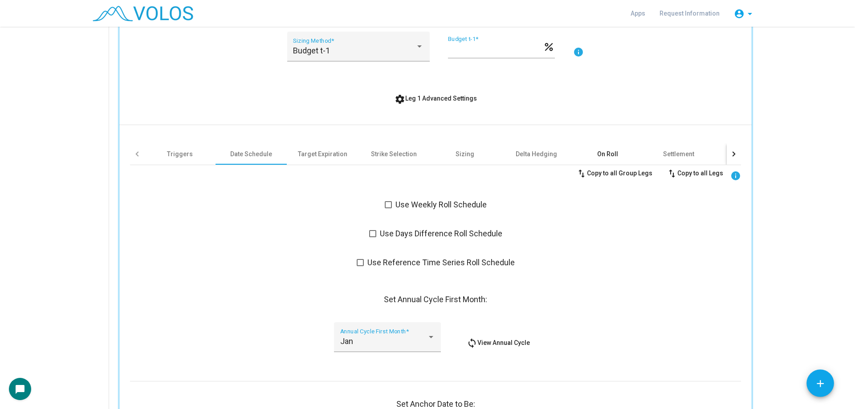
click at [594, 149] on div "On Roll" at bounding box center [607, 153] width 71 height 21
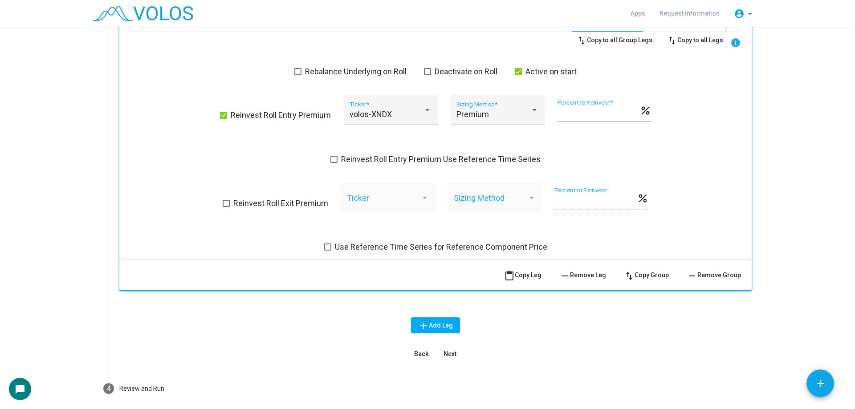
scroll to position [486, 0]
copy div "percent Use Reference Time Series for Reference Component Price"
drag, startPoint x: 556, startPoint y: 246, endPoint x: 462, endPoint y: 260, distance: 95.4
click at [465, 259] on div "**********" at bounding box center [435, 6] width 633 height 568
click at [174, 127] on div "swap_vert Copy to all Group Legs swap_vert Copy to all Legs info Rebalance Unde…" at bounding box center [435, 142] width 611 height 221
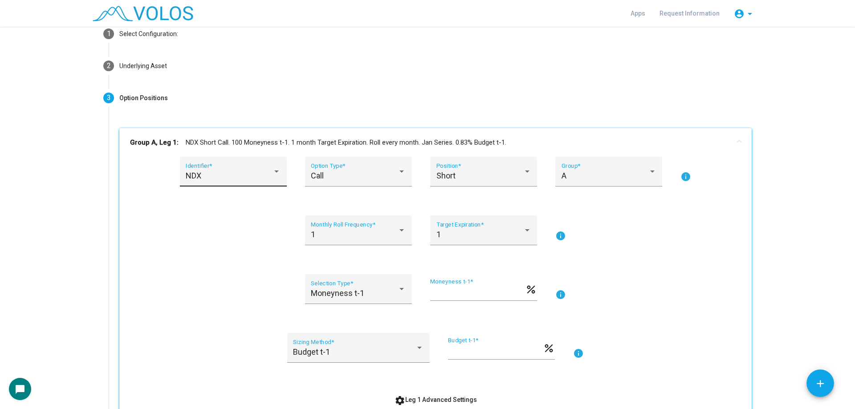
scroll to position [0, 0]
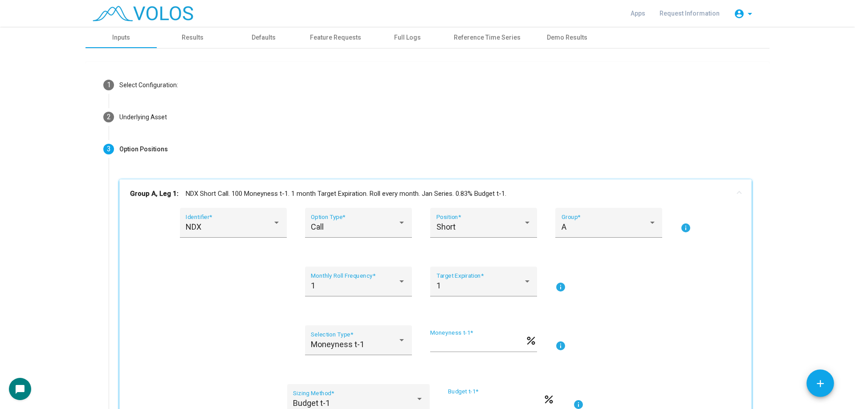
click at [261, 190] on mat-panel-title "Group A, Leg 1: NDX Short Call. 100 Moneyness t-1. 1 month Target Expiration. R…" at bounding box center [430, 194] width 600 height 10
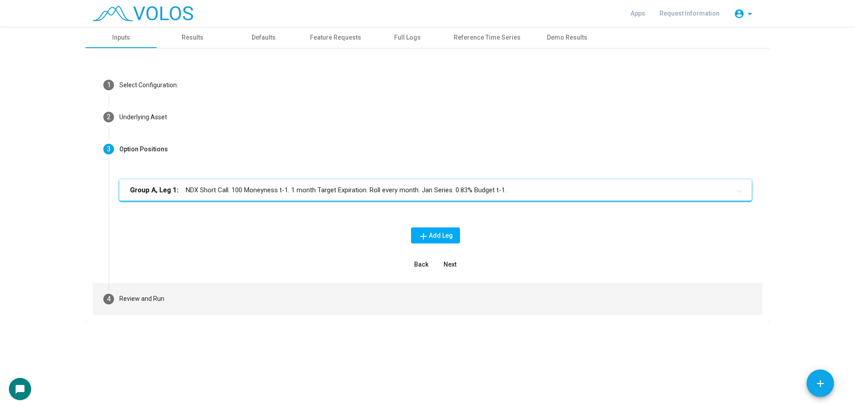
click at [252, 314] on mat-step-header "4 Review and Run" at bounding box center [428, 299] width 670 height 32
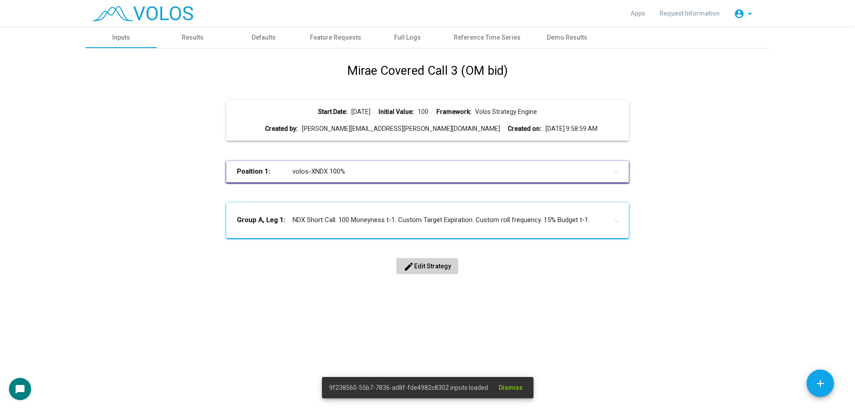
click at [414, 267] on mat-icon "edit" at bounding box center [409, 266] width 11 height 11
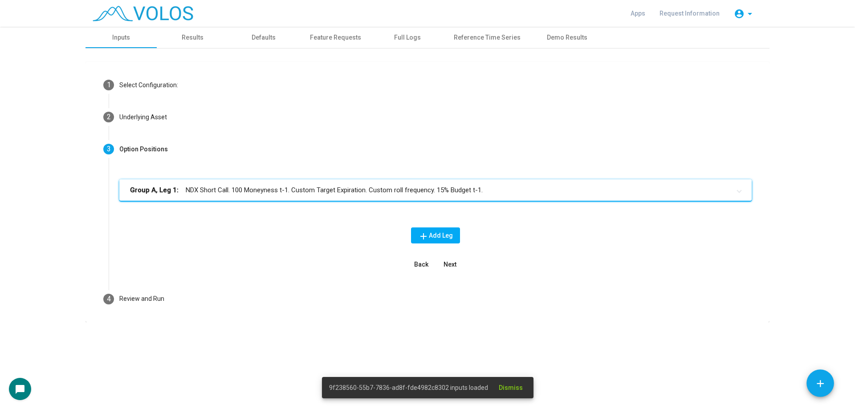
click at [366, 196] on mat-expansion-panel-header "Group A, Leg 1: NDX Short Call. 100 Moneyness t-1. Custom Target Expiration. Cu…" at bounding box center [435, 190] width 633 height 21
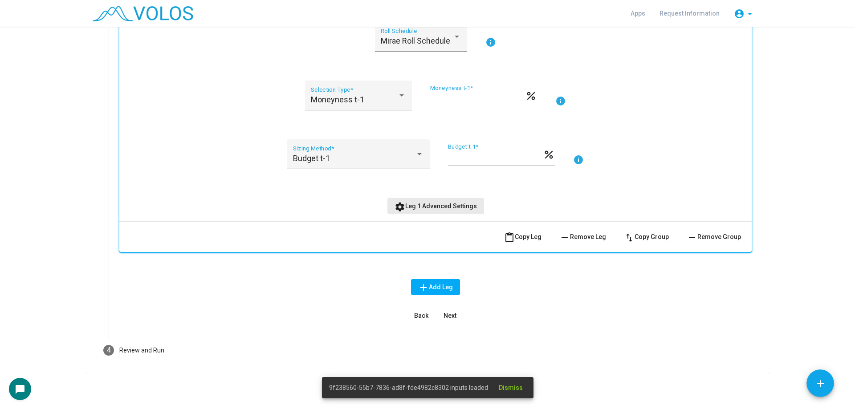
click at [457, 207] on span "settings Leg 1 Advanced Settings" at bounding box center [436, 206] width 82 height 7
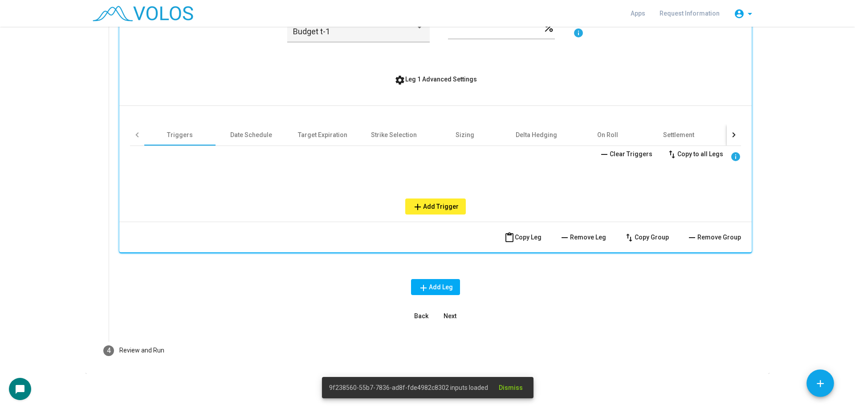
scroll to position [372, 0]
click at [590, 138] on div "On Roll" at bounding box center [607, 134] width 71 height 21
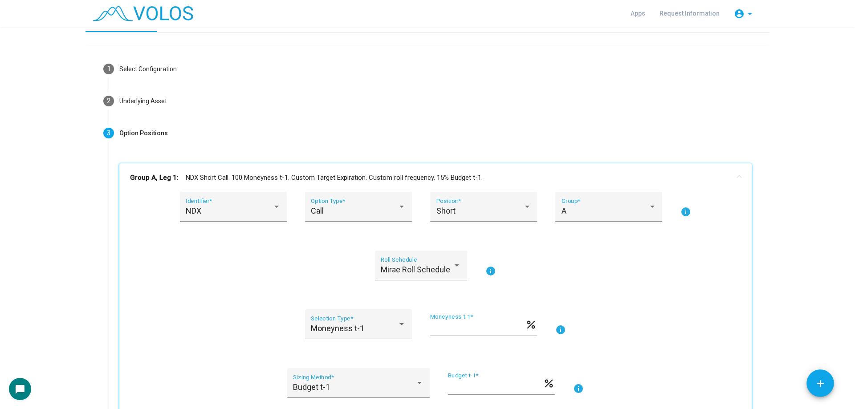
scroll to position [0, 0]
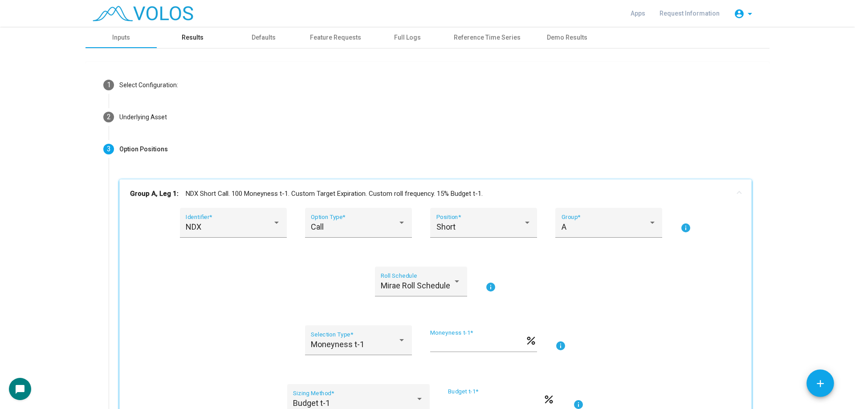
click at [207, 37] on div "Results" at bounding box center [192, 37] width 71 height 21
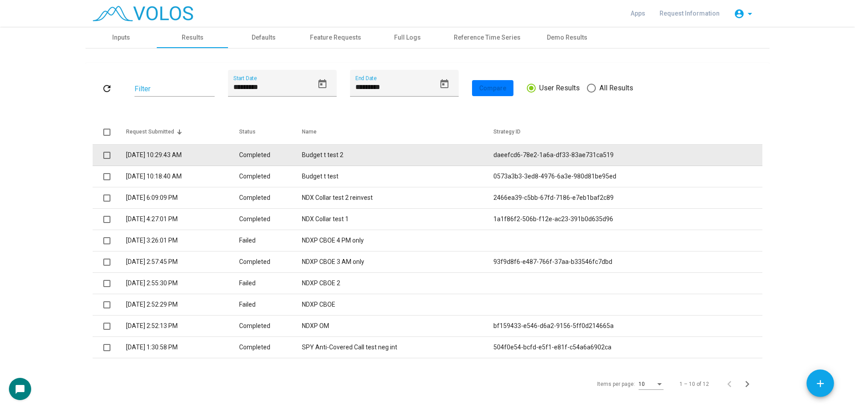
click at [388, 146] on td "Budget t test 2" at bounding box center [398, 155] width 192 height 21
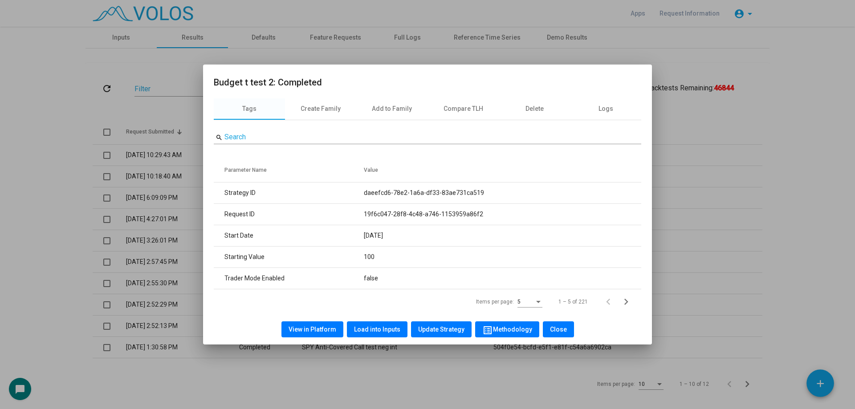
click at [331, 322] on button "View in Platform" at bounding box center [313, 330] width 62 height 16
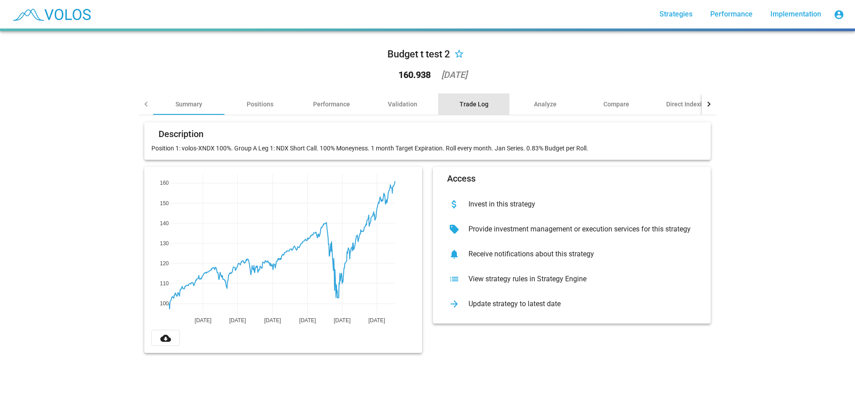
click at [489, 107] on div "Trade Log" at bounding box center [473, 104] width 71 height 21
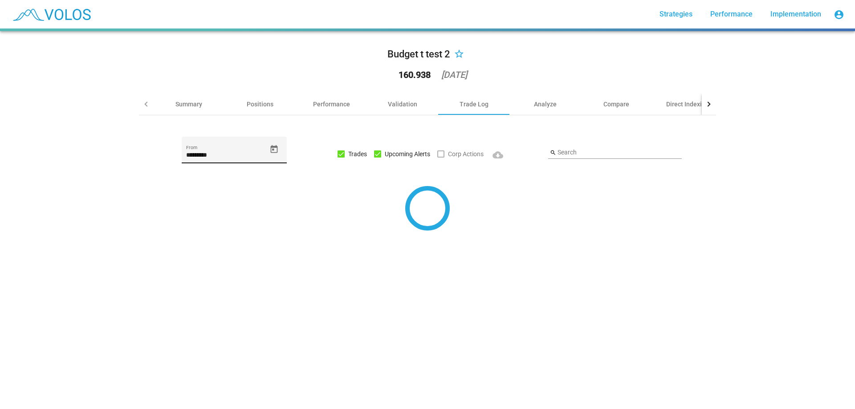
click at [210, 155] on input "*********" at bounding box center [226, 155] width 80 height 7
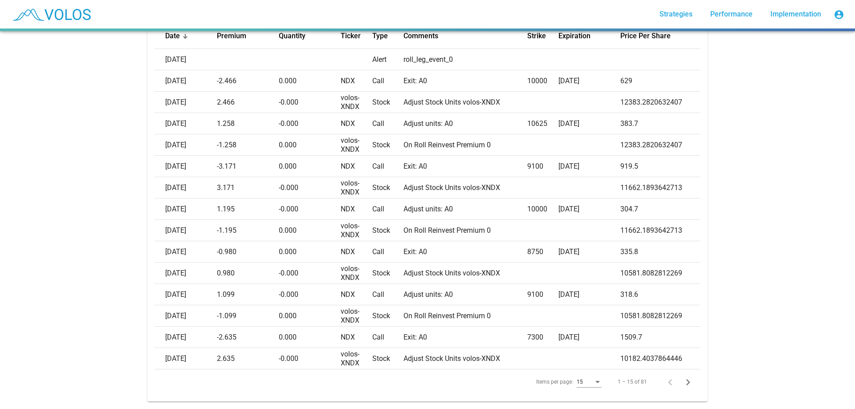
scroll to position [183, 0]
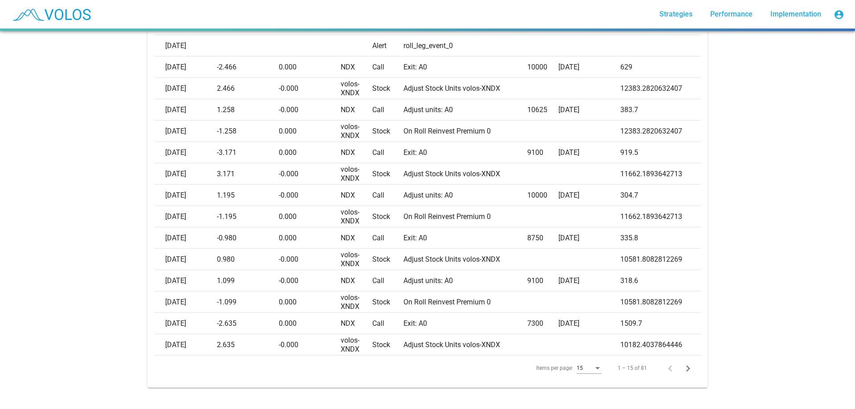
type input "*********"
click at [73, 247] on div "Budget t test 2 star_border 160.938 [DATE] Summary Positions Performance Valida…" at bounding box center [427, 220] width 855 height 378
click at [578, 359] on div "15" at bounding box center [589, 366] width 25 height 15
click at [584, 375] on span "20" at bounding box center [586, 378] width 25 height 16
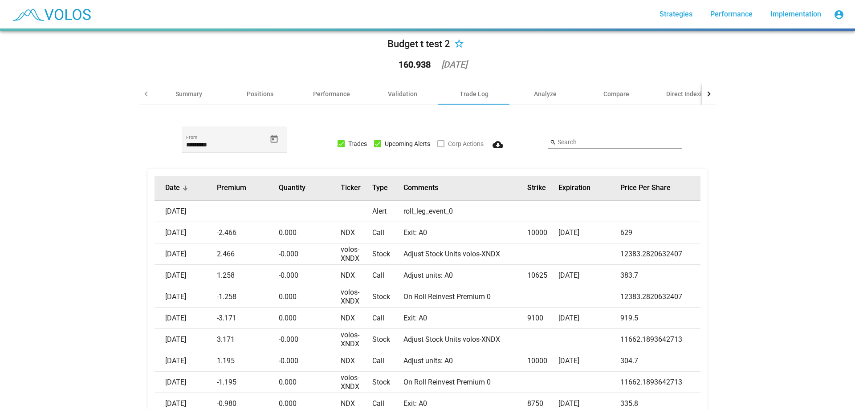
scroll to position [0, 0]
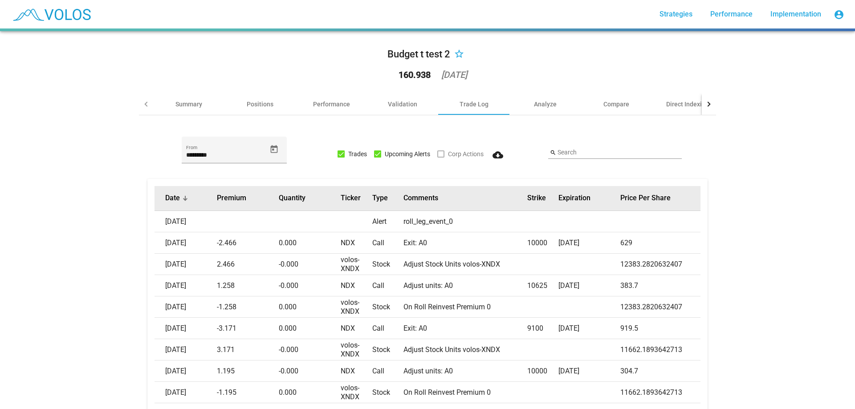
click at [166, 203] on th "Date" at bounding box center [186, 198] width 62 height 25
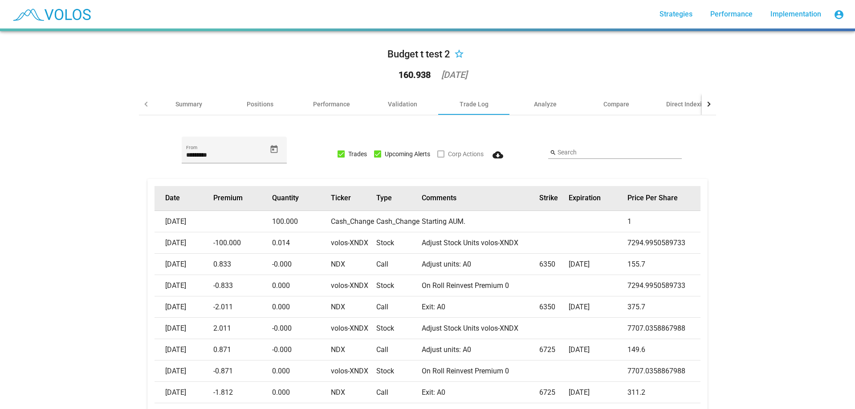
click at [167, 200] on button "Date" at bounding box center [172, 198] width 15 height 9
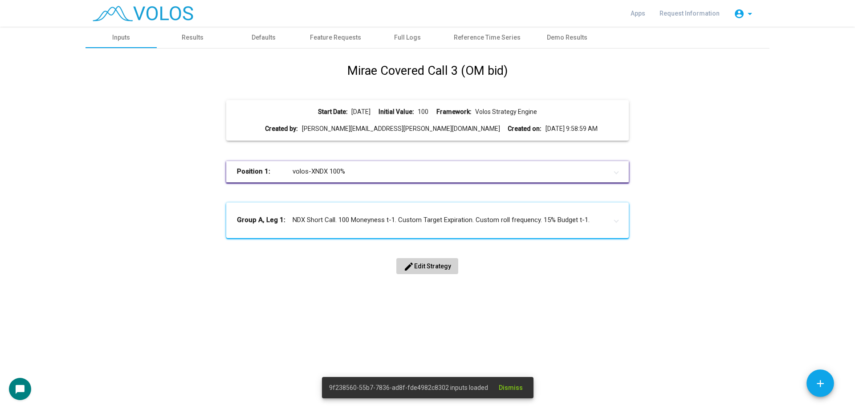
click at [442, 266] on span "edit Edit Strategy" at bounding box center [428, 266] width 48 height 7
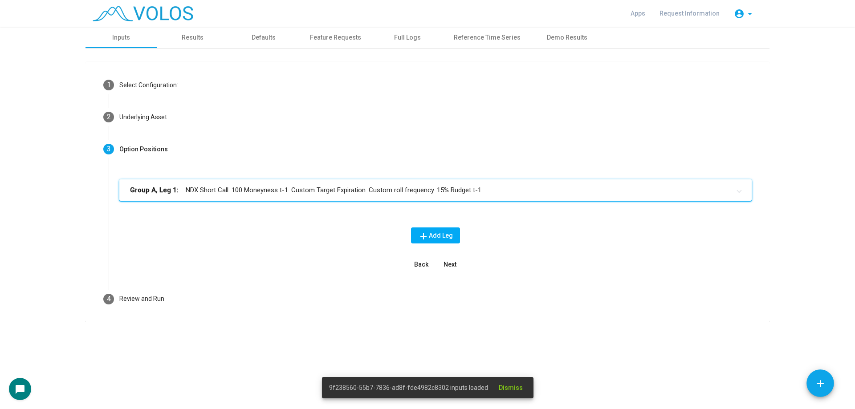
click at [276, 186] on mat-panel-title "Group A, Leg 1: NDX Short Call. 100 Moneyness t-1. Custom Target Expiration. Cu…" at bounding box center [430, 190] width 600 height 10
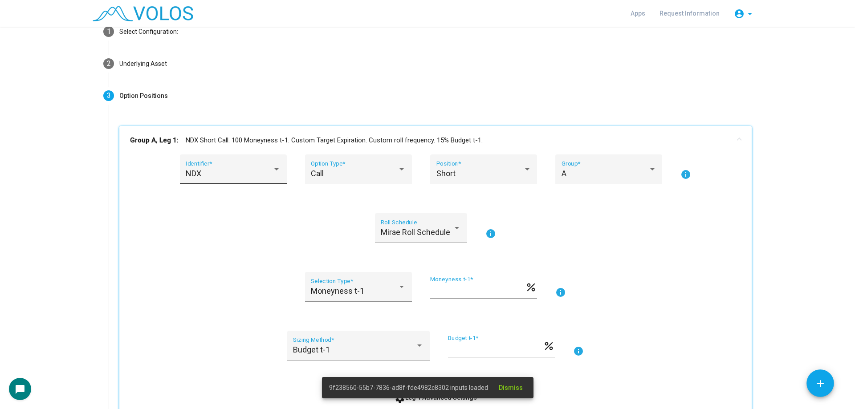
scroll to position [134, 0]
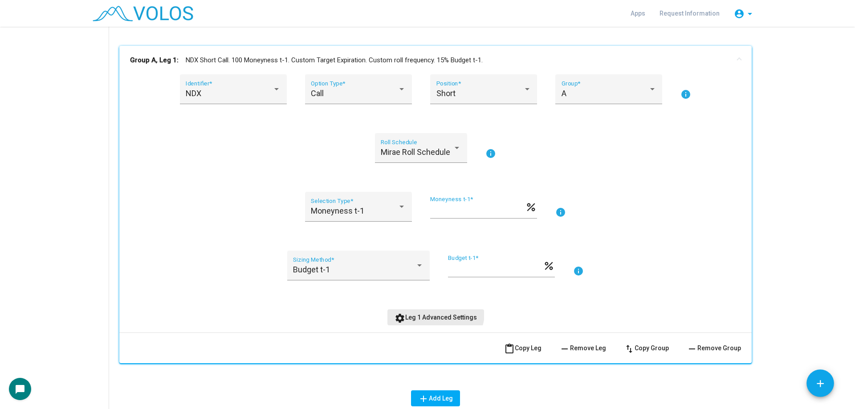
click at [429, 310] on button "settings Leg 1 Advanced Settings" at bounding box center [436, 318] width 97 height 16
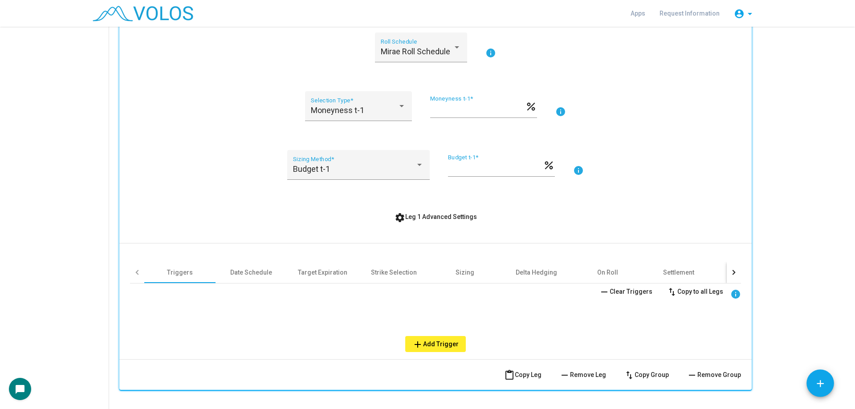
scroll to position [267, 0]
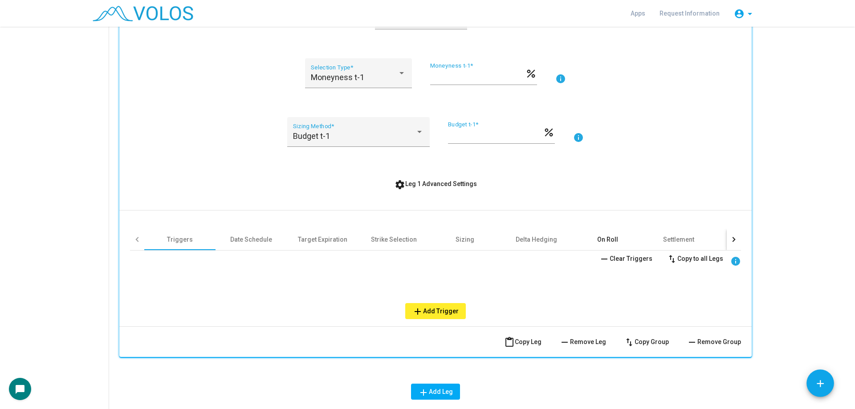
click at [598, 244] on div "On Roll" at bounding box center [607, 239] width 21 height 9
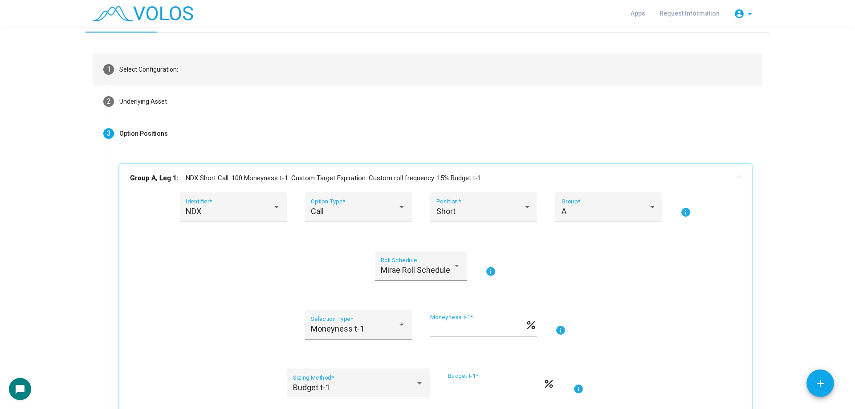
scroll to position [0, 0]
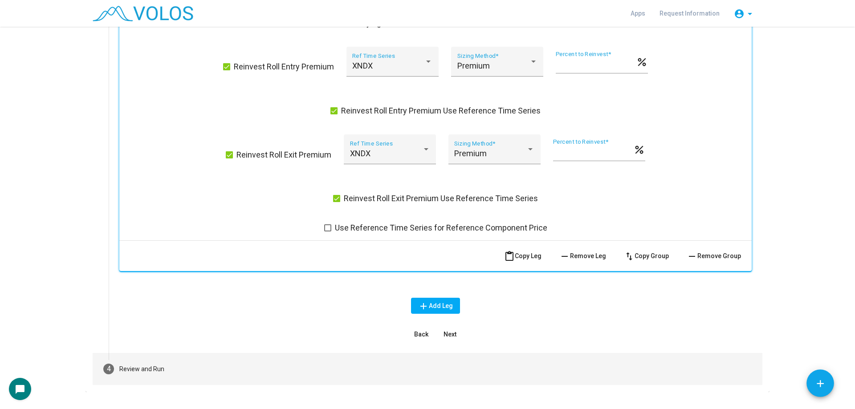
click at [242, 364] on mat-step-header "4 Review and Run" at bounding box center [428, 369] width 670 height 32
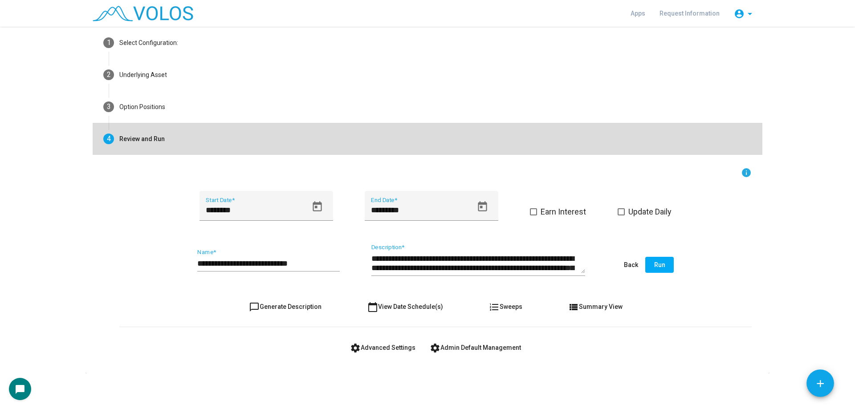
scroll to position [42, 0]
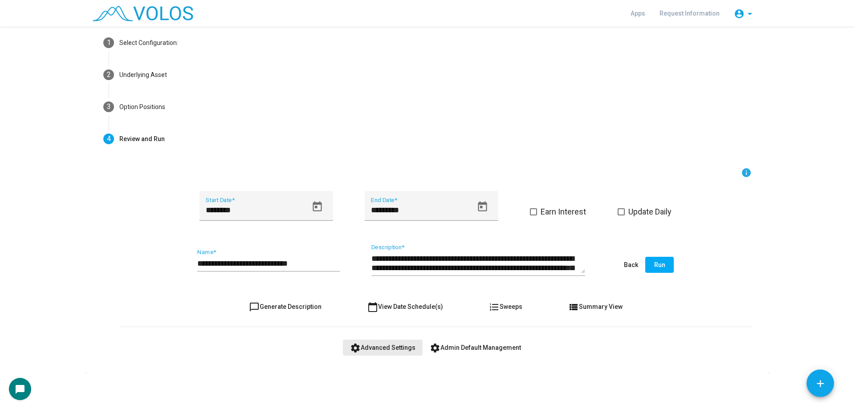
click at [396, 351] on span "settings Advanced Settings" at bounding box center [382, 347] width 65 height 7
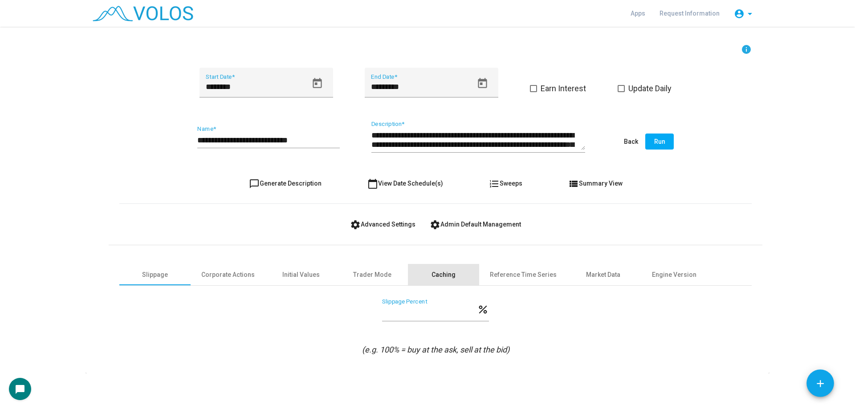
click at [434, 275] on div "Caching" at bounding box center [444, 274] width 24 height 9
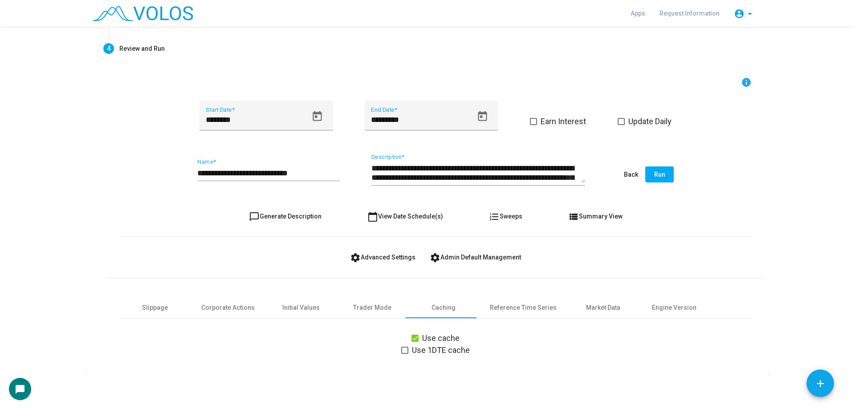
click at [513, 276] on form "**********" at bounding box center [435, 216] width 633 height 279
click at [586, 311] on div "Market Data" at bounding box center [603, 307] width 34 height 9
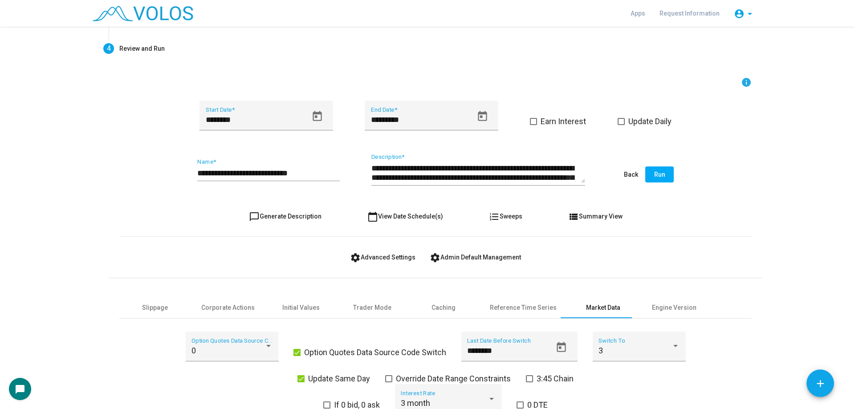
scroll to position [202, 0]
